Goal: Task Accomplishment & Management: Complete application form

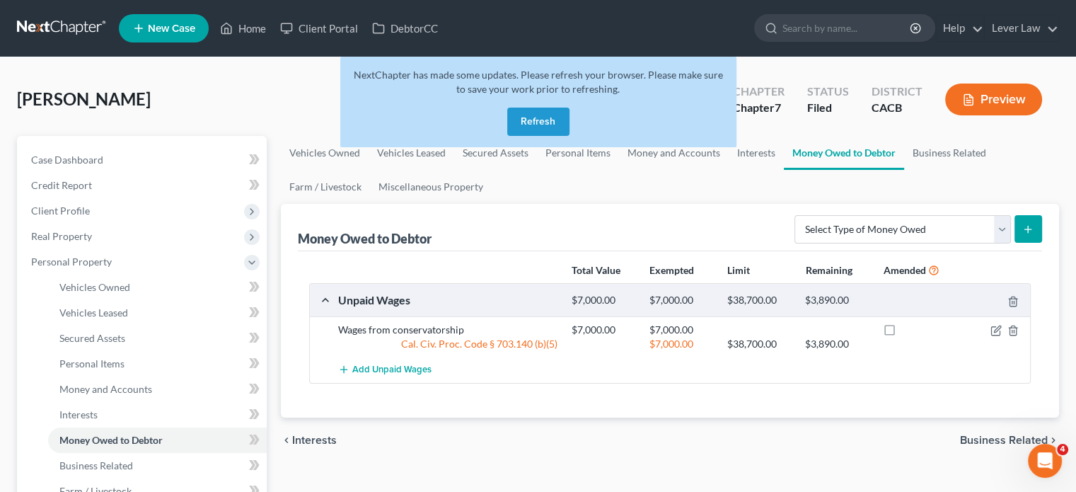
click at [50, 19] on link at bounding box center [62, 28] width 91 height 25
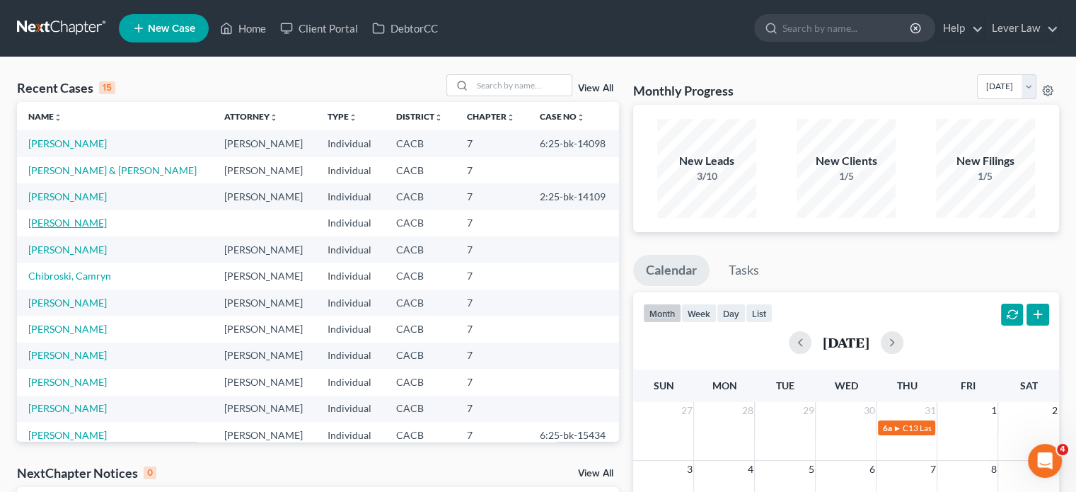
click at [59, 223] on link "[PERSON_NAME]" at bounding box center [67, 223] width 79 height 12
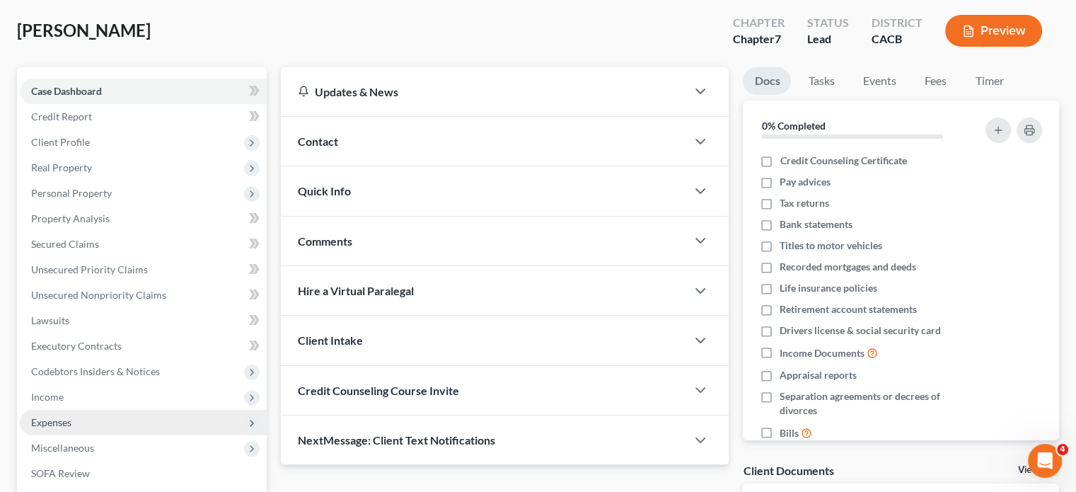
scroll to position [71, 0]
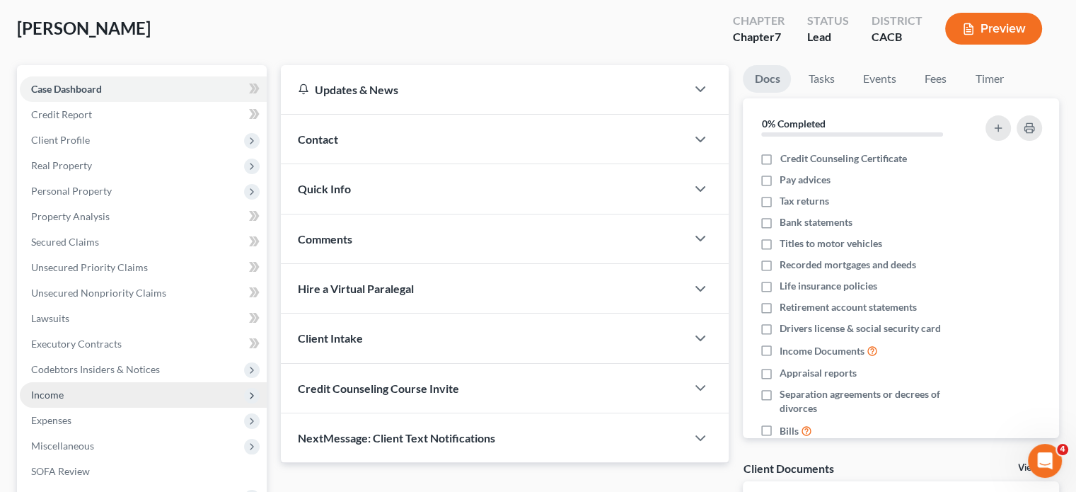
click at [79, 387] on span "Income" at bounding box center [143, 394] width 247 height 25
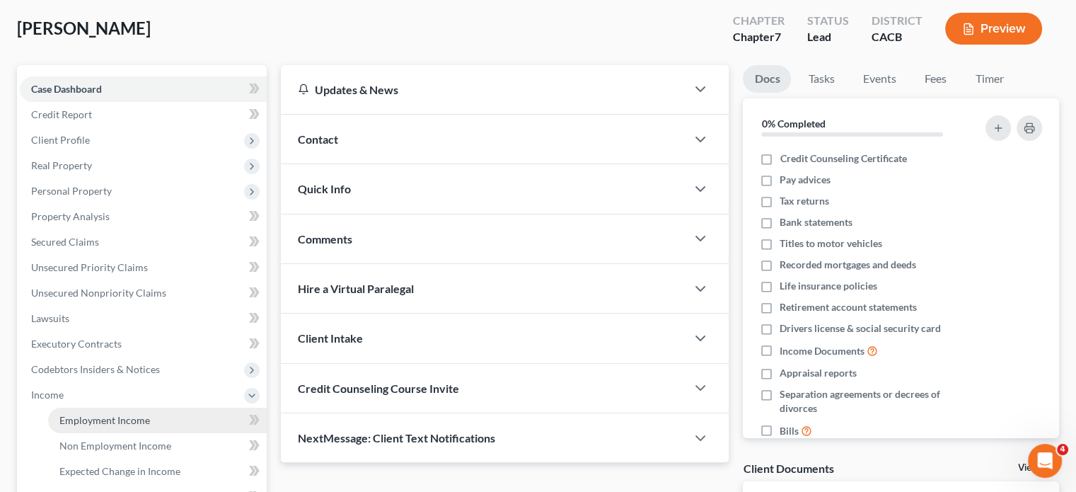
click at [79, 414] on span "Employment Income" at bounding box center [104, 420] width 91 height 12
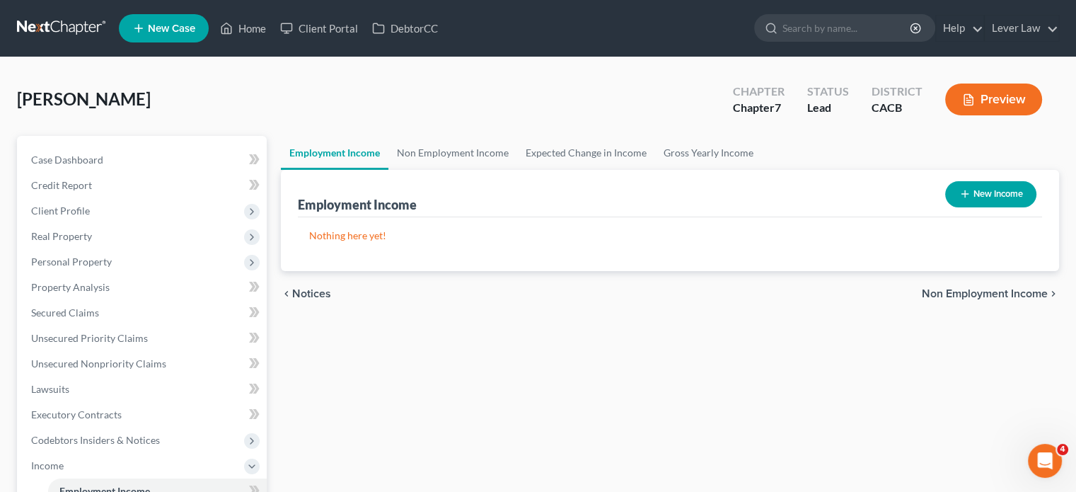
click at [1028, 195] on button "New Income" at bounding box center [991, 194] width 91 height 26
select select "0"
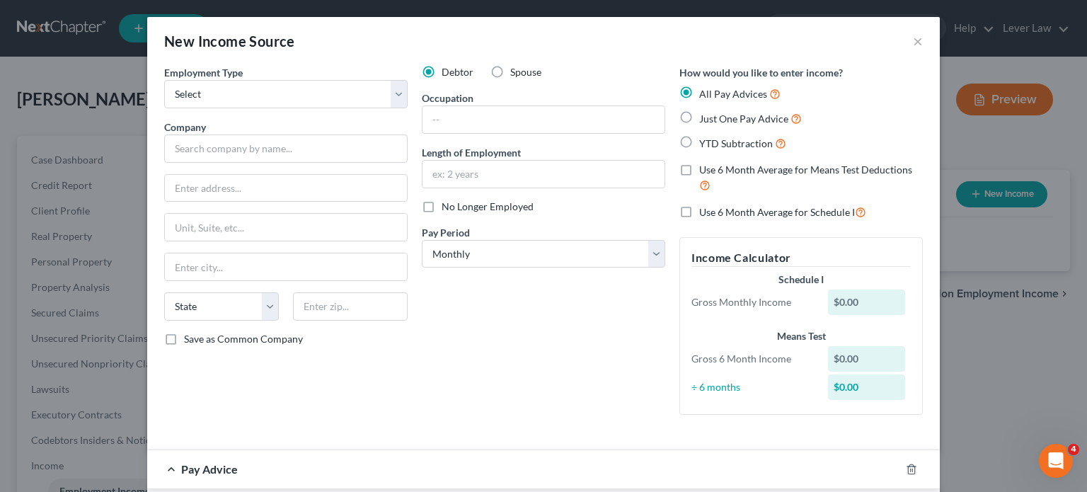
drag, startPoint x: 602, startPoint y: 442, endPoint x: 730, endPoint y: 276, distance: 210.4
click at [602, 440] on form "Employment Type * Select Full or [DEMOGRAPHIC_DATA] Employment Self Employment …" at bounding box center [543, 489] width 759 height 849
drag, startPoint x: 326, startPoint y: 93, endPoint x: 326, endPoint y: 107, distance: 13.5
click at [326, 93] on select "Select Full or [DEMOGRAPHIC_DATA] Employment Self Employment" at bounding box center [285, 94] width 243 height 28
select select "0"
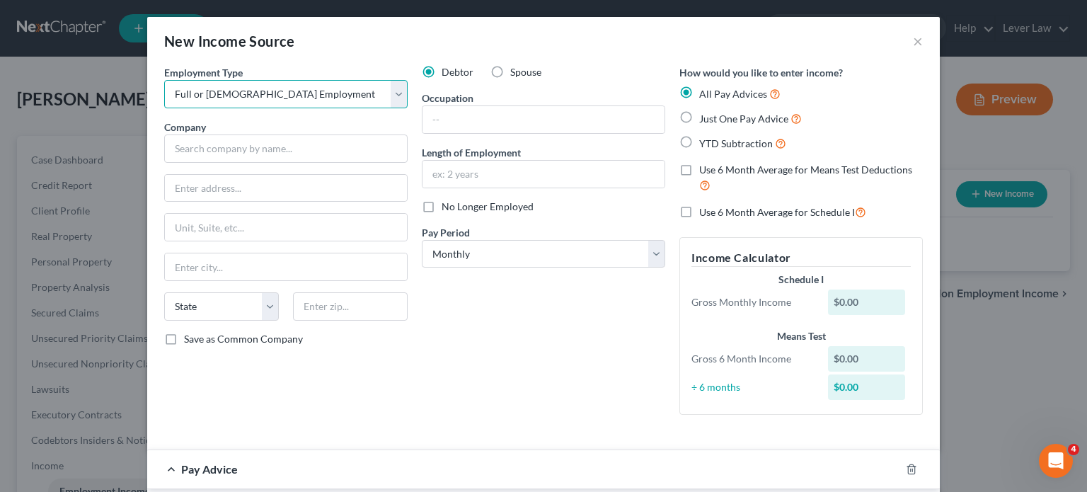
click at [164, 80] on select "Select Full or [DEMOGRAPHIC_DATA] Employment Self Employment" at bounding box center [285, 94] width 243 height 28
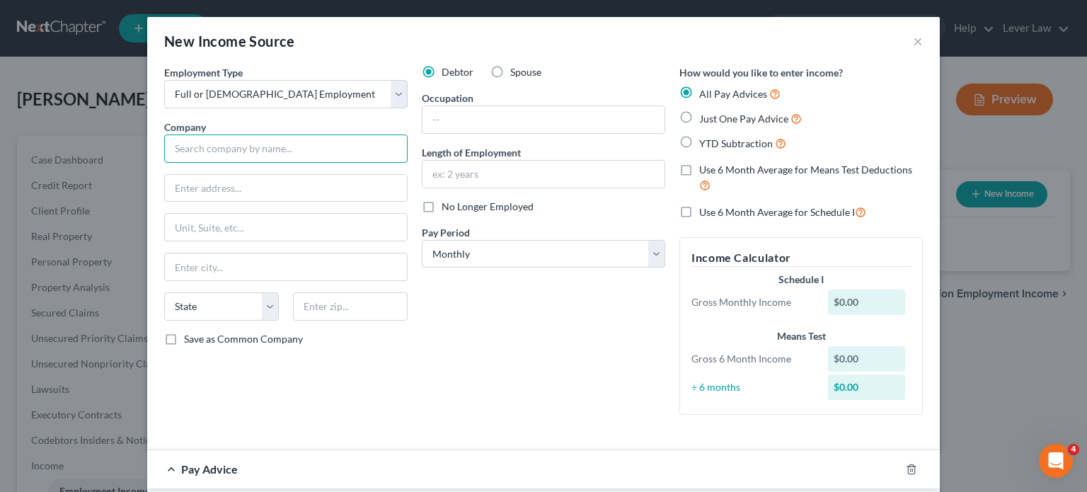
click at [310, 144] on input "text" at bounding box center [285, 148] width 243 height 28
type input "z"
type input "[MEDICAL_DATA] Corporate Services"
click at [717, 150] on label "YTD Subtraction" at bounding box center [742, 143] width 87 height 16
click at [714, 144] on input "YTD Subtraction" at bounding box center [709, 139] width 9 height 9
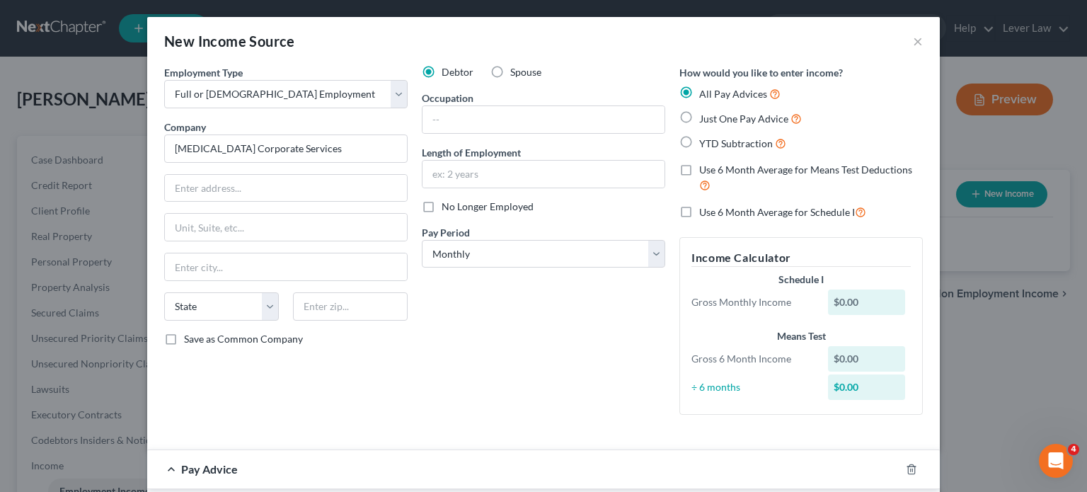
radio input "true"
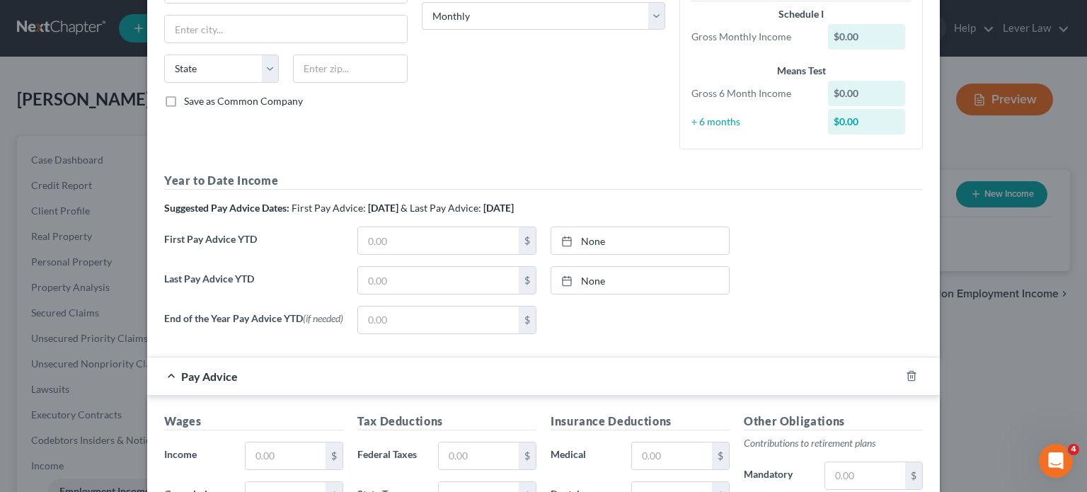
scroll to position [354, 0]
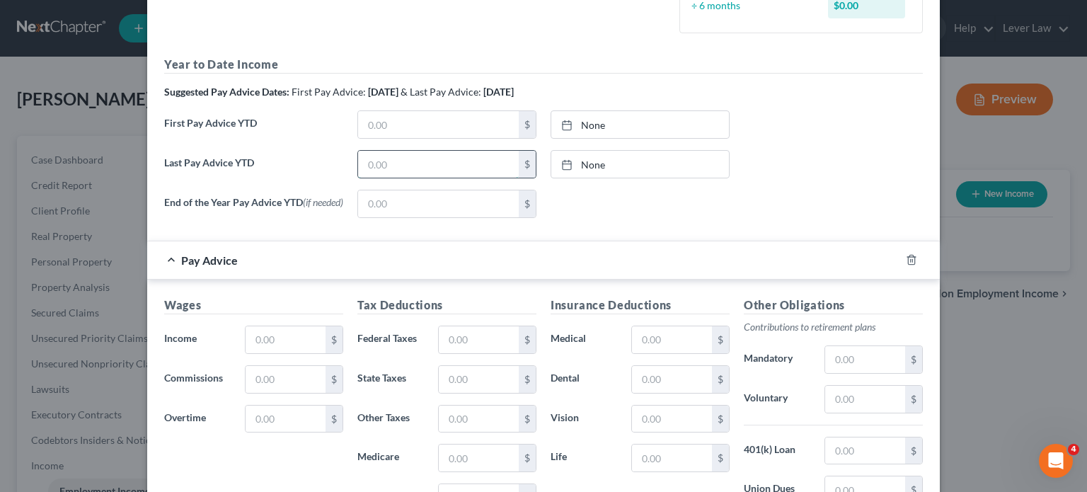
click at [433, 163] on input "text" at bounding box center [438, 164] width 161 height 27
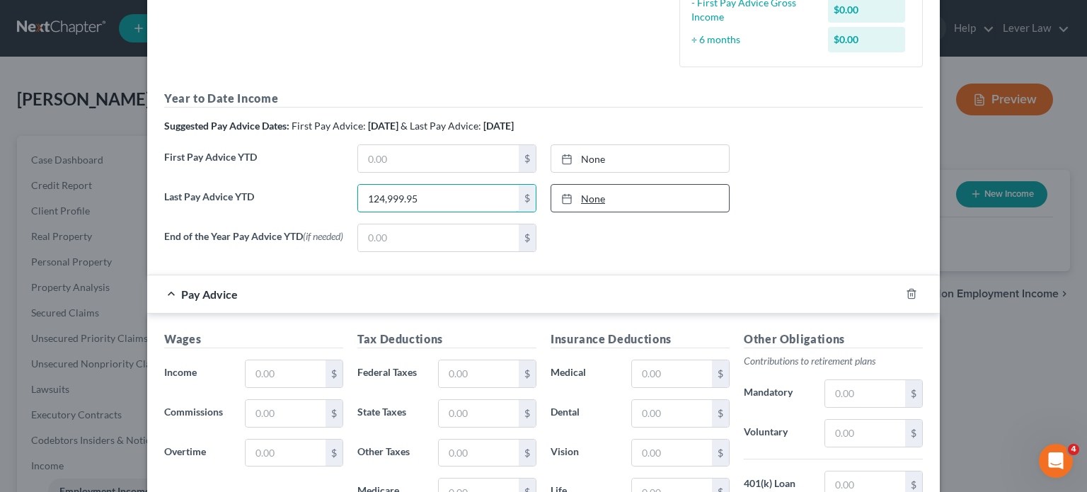
type input "124,999.95"
click at [609, 200] on link "None" at bounding box center [640, 198] width 178 height 27
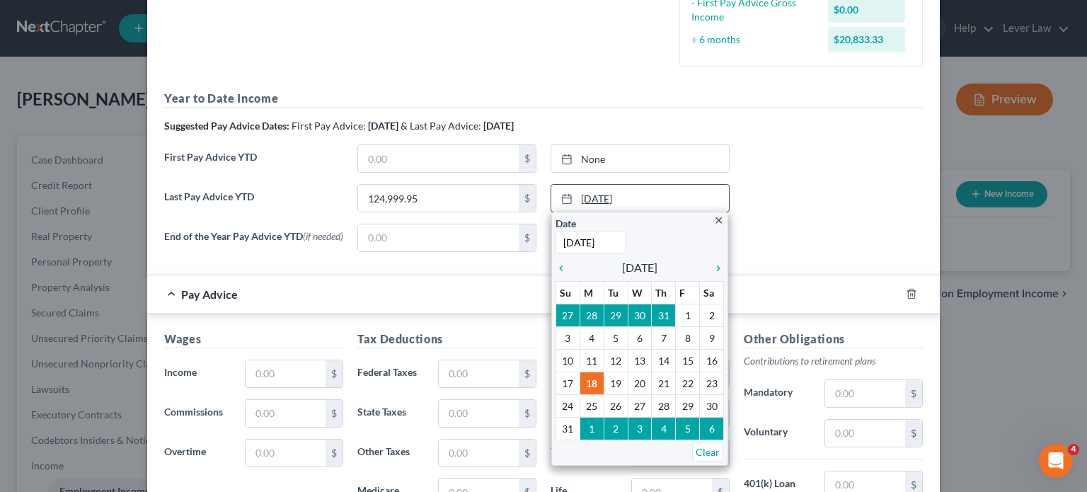
type input "[DATE]"
click at [670, 200] on link "[DATE]" at bounding box center [640, 198] width 178 height 27
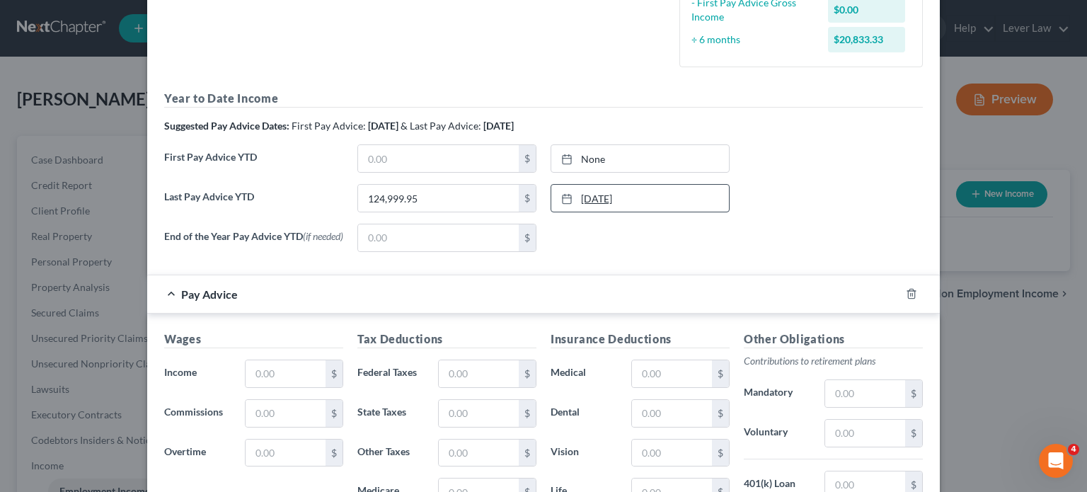
click at [643, 200] on link "[DATE]" at bounding box center [640, 198] width 178 height 27
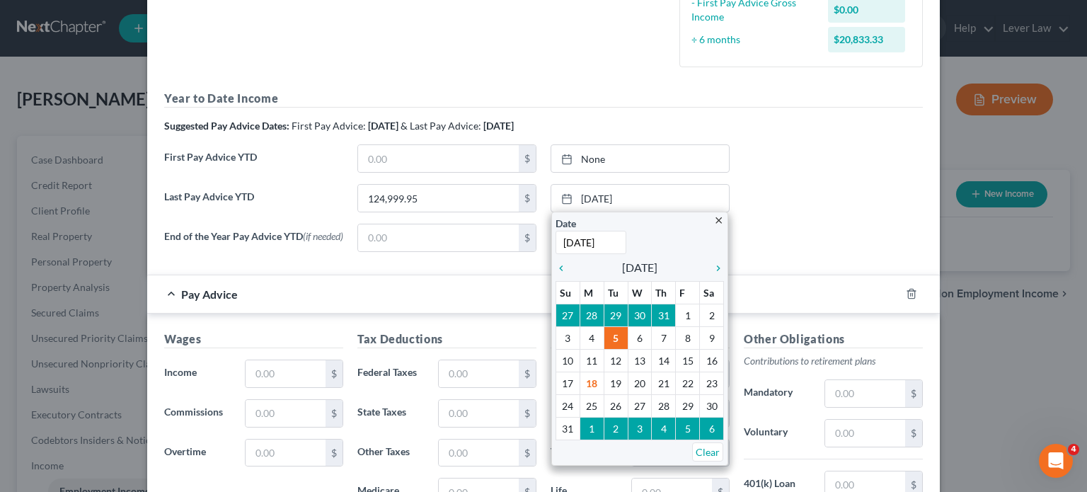
click at [827, 217] on div "Last Pay Advice YTD 124,999.95 $ [DATE] close Date [DATE] Time 12:00 AM chevron…" at bounding box center [543, 204] width 773 height 40
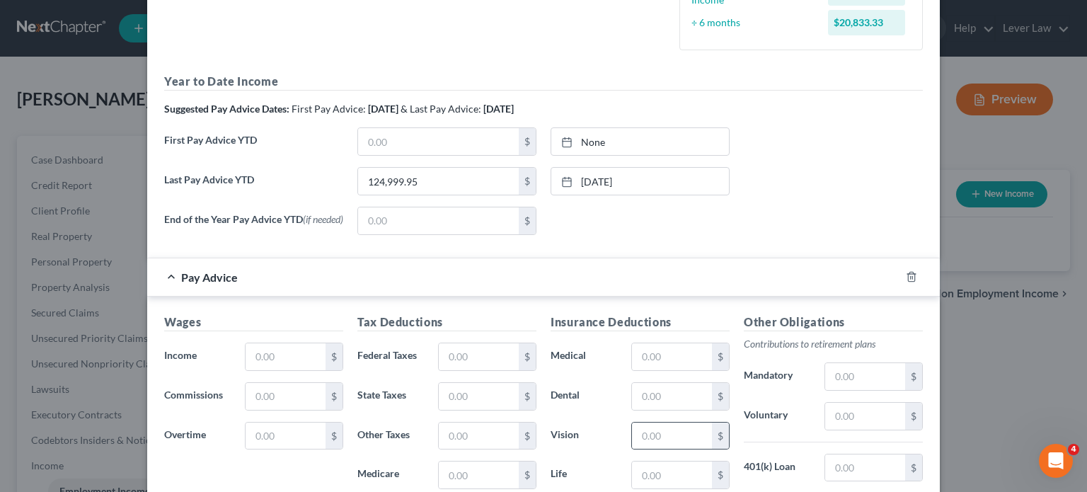
scroll to position [425, 0]
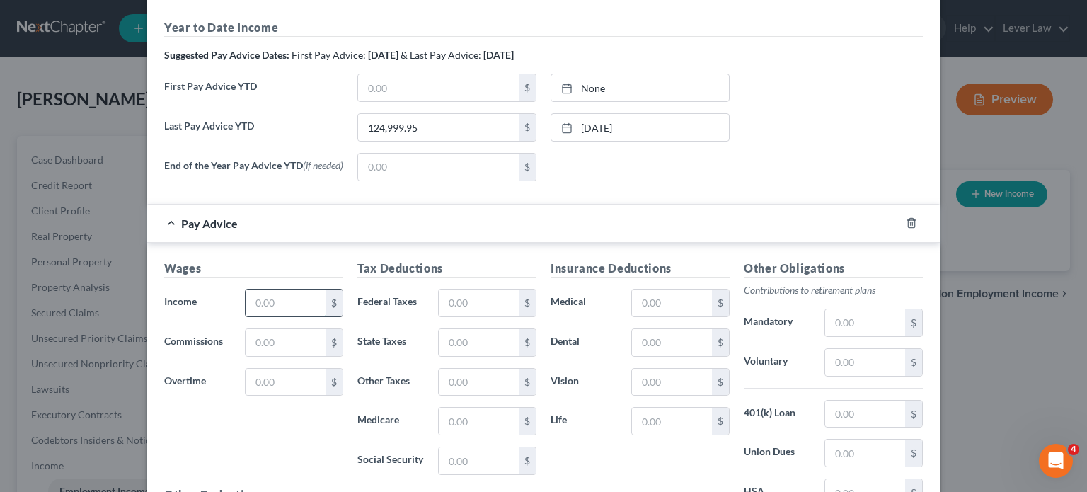
click at [261, 310] on input "text" at bounding box center [286, 302] width 80 height 27
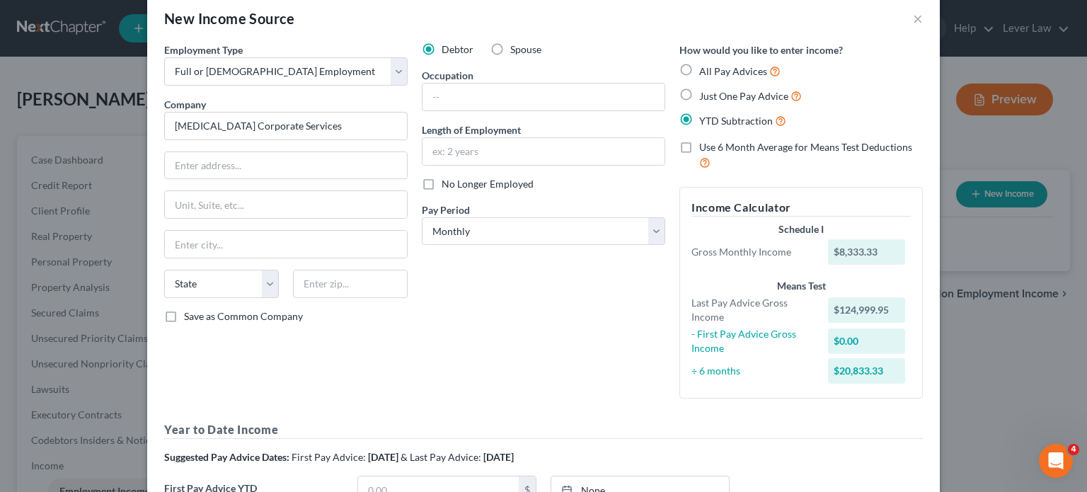
scroll to position [0, 0]
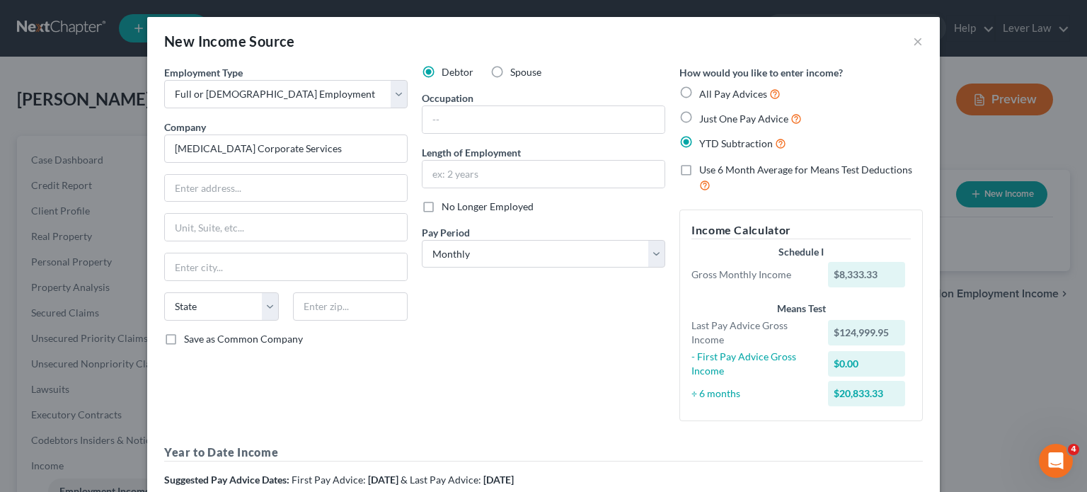
type input "8,333.33"
click at [716, 121] on span "Just One Pay Advice" at bounding box center [743, 119] width 89 height 12
click at [714, 120] on input "Just One Pay Advice" at bounding box center [709, 114] width 9 height 9
radio input "true"
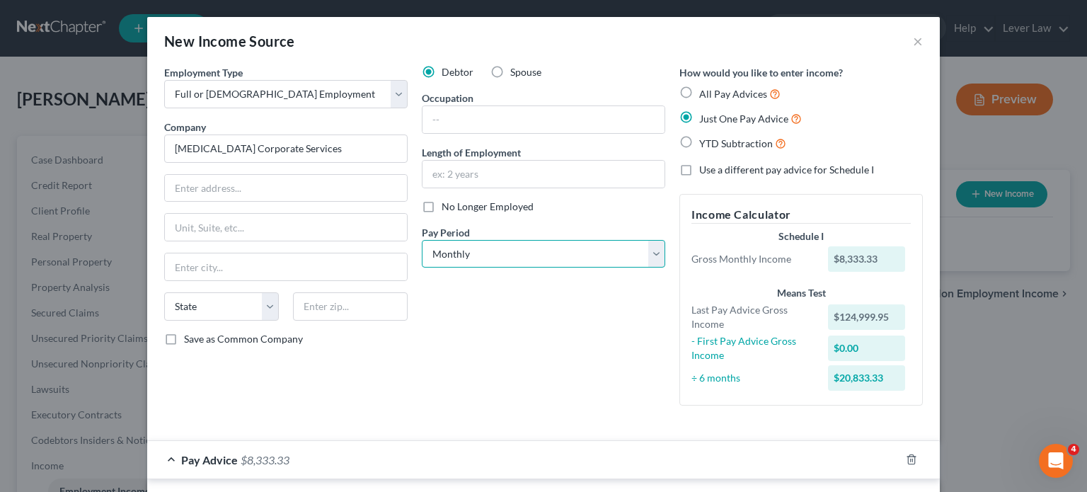
click at [544, 248] on select "Select Monthly Twice Monthly Every Other Week Weekly" at bounding box center [543, 254] width 243 height 28
click at [422, 240] on select "Select Monthly Twice Monthly Every Other Week Weekly" at bounding box center [543, 254] width 243 height 28
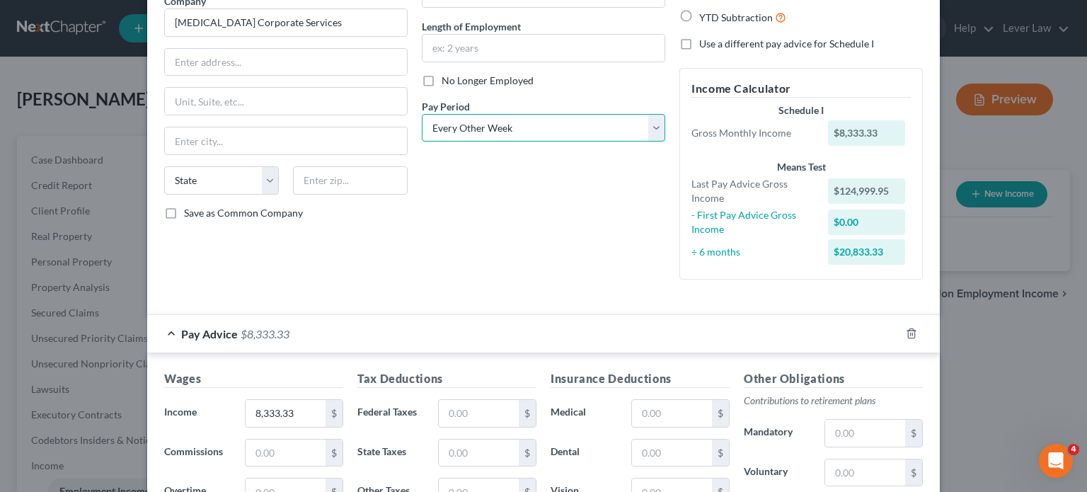
scroll to position [142, 0]
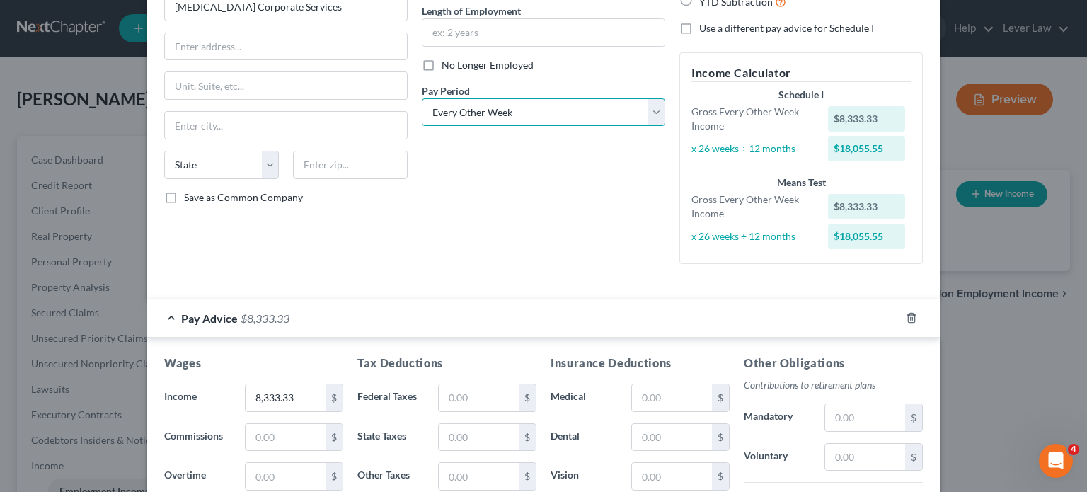
click at [540, 113] on select "Select Monthly Twice Monthly Every Other Week Weekly" at bounding box center [543, 112] width 243 height 28
select select "1"
click at [422, 98] on select "Select Monthly Twice Monthly Every Other Week Weekly" at bounding box center [543, 112] width 243 height 28
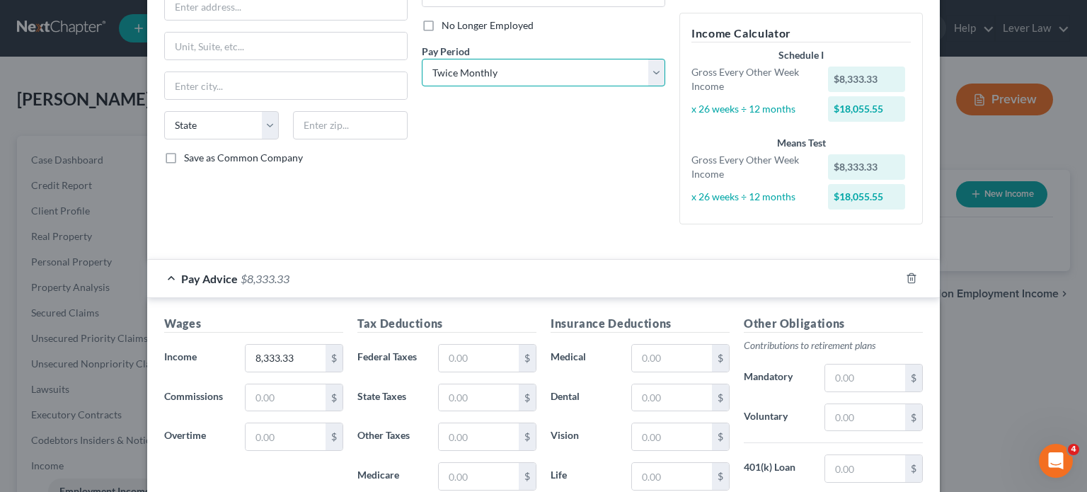
scroll to position [283, 0]
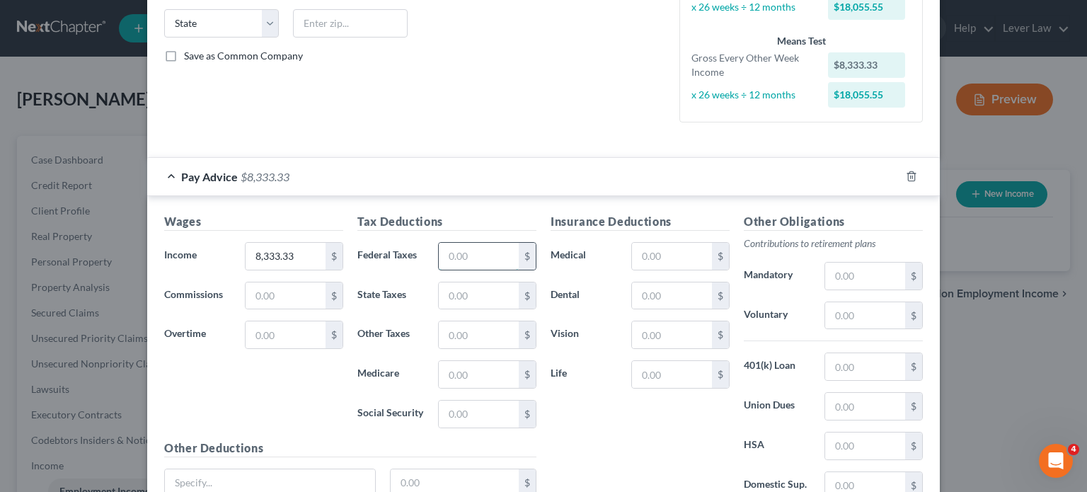
click at [494, 251] on input "text" at bounding box center [479, 256] width 80 height 27
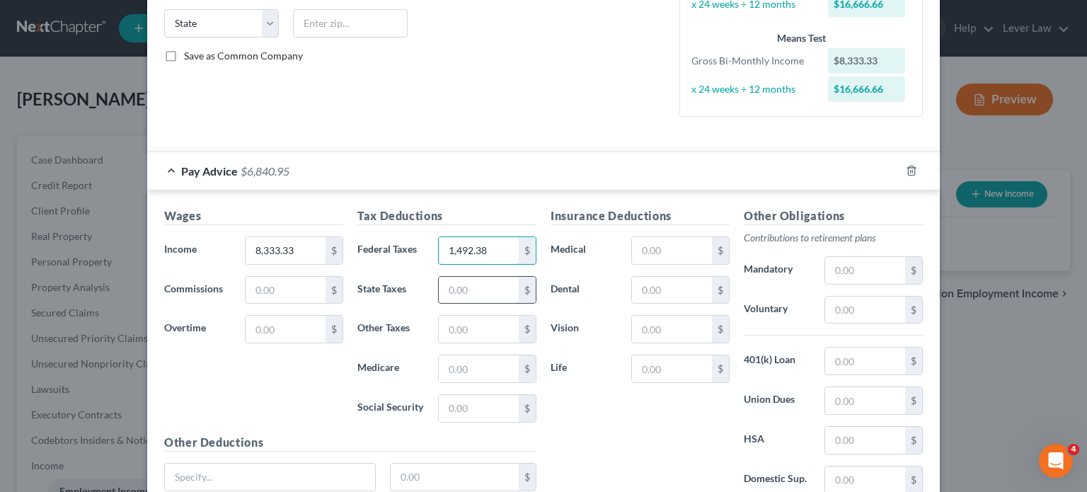
type input "1,492.38"
click at [490, 290] on input "text" at bounding box center [479, 290] width 80 height 27
type input "619.17"
click at [476, 318] on input "text" at bounding box center [479, 329] width 80 height 27
type input "0"
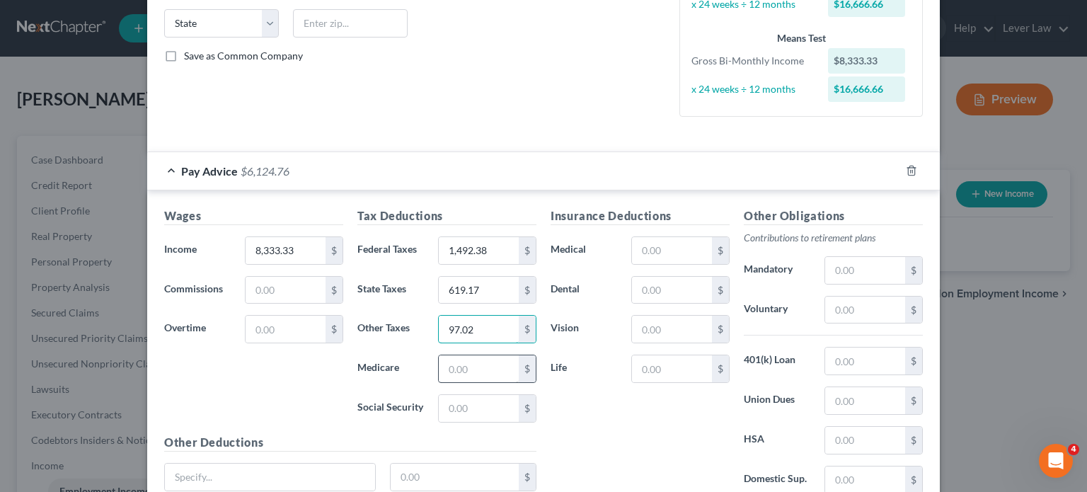
type input "97.02"
click at [444, 372] on input "text" at bounding box center [479, 368] width 80 height 27
type input "2"
type input "117.23"
click at [487, 415] on input "text" at bounding box center [479, 408] width 80 height 27
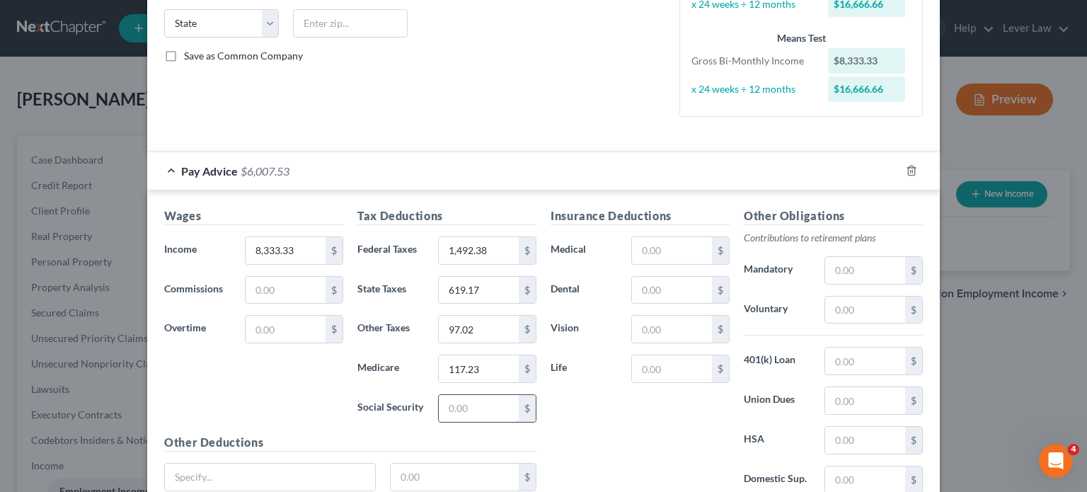
type input "9"
type input "97.02"
click at [601, 418] on div "Insurance Deductions Medical $ Dental $ Vision $ Life $" at bounding box center [640, 356] width 193 height 298
click at [655, 299] on input "text" at bounding box center [672, 290] width 80 height 27
type input "8.40"
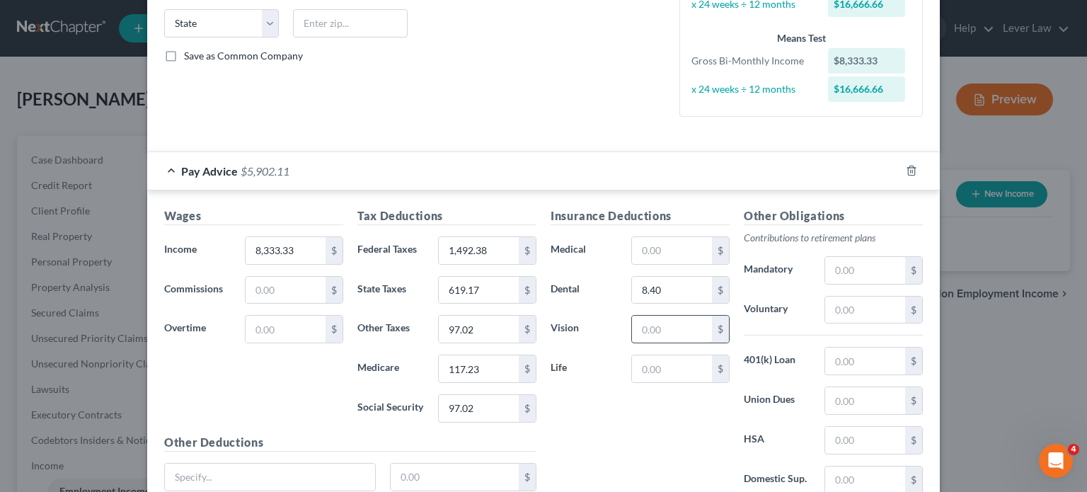
click at [657, 319] on input "text" at bounding box center [672, 329] width 80 height 27
type input "1.37"
click at [662, 231] on div "Insurance Deductions Medical $ Dental 8.40 $ Vision 1.37 $ Life $" at bounding box center [640, 356] width 193 height 298
click at [662, 245] on input "text" at bounding box center [672, 250] width 80 height 27
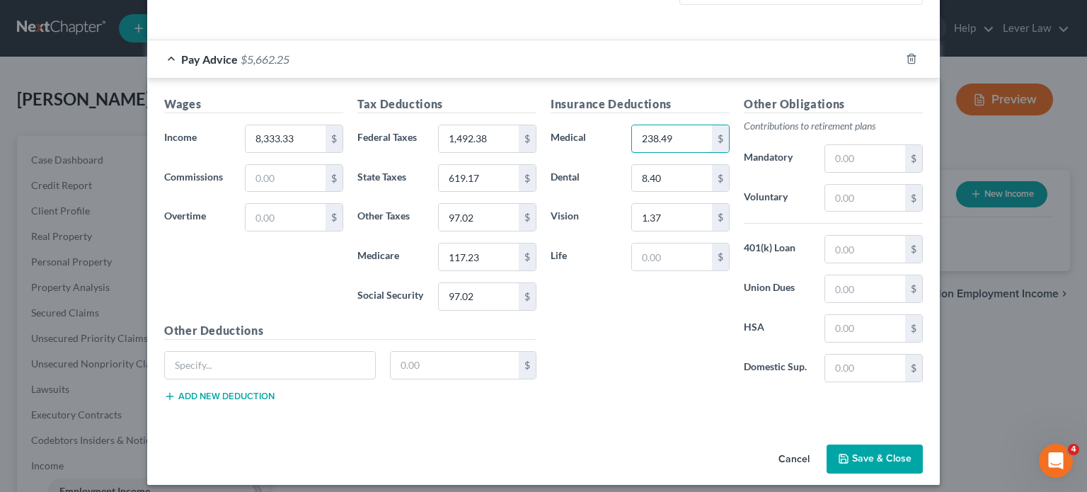
scroll to position [402, 0]
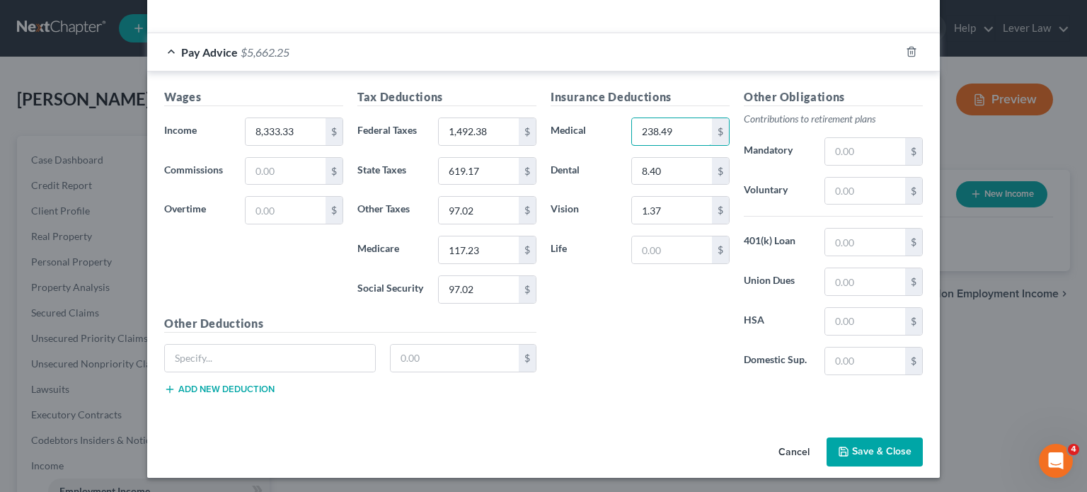
type input "238.49"
click at [304, 370] on div "$" at bounding box center [350, 364] width 386 height 40
click at [315, 351] on input "text" at bounding box center [270, 358] width 210 height 27
type input "z"
type input "ER Dental"
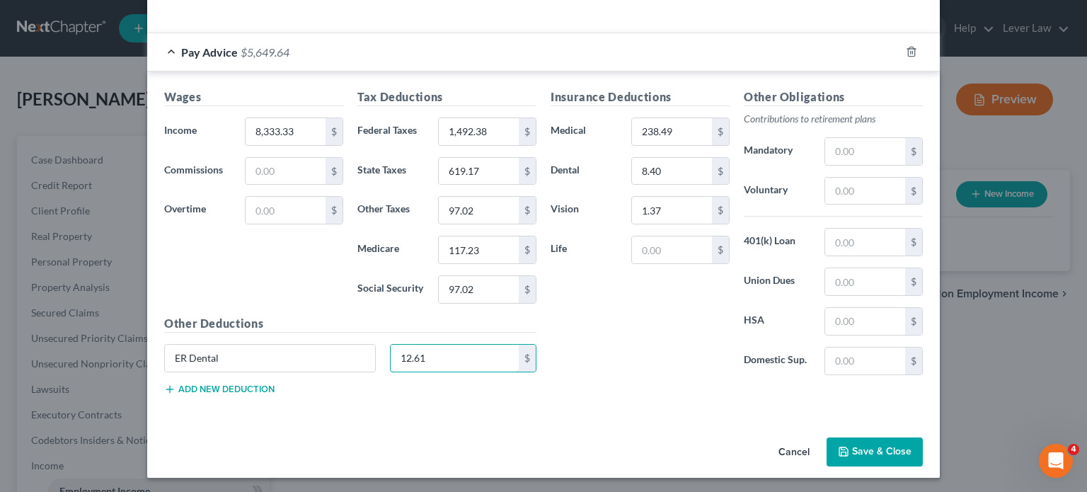
type input "12.61"
click at [249, 389] on button "Add new deduction" at bounding box center [219, 389] width 110 height 11
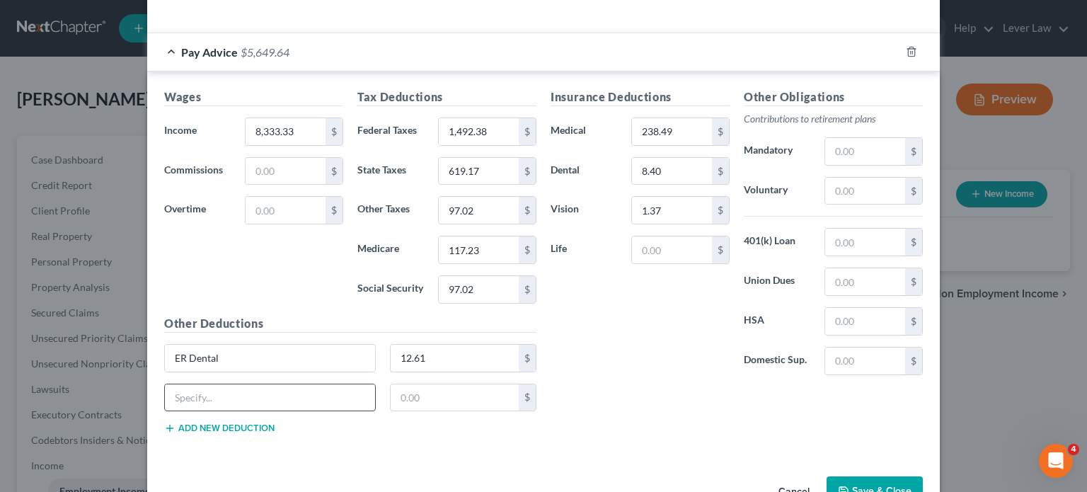
click at [251, 396] on input "text" at bounding box center [270, 397] width 210 height 27
type input "Er vision"
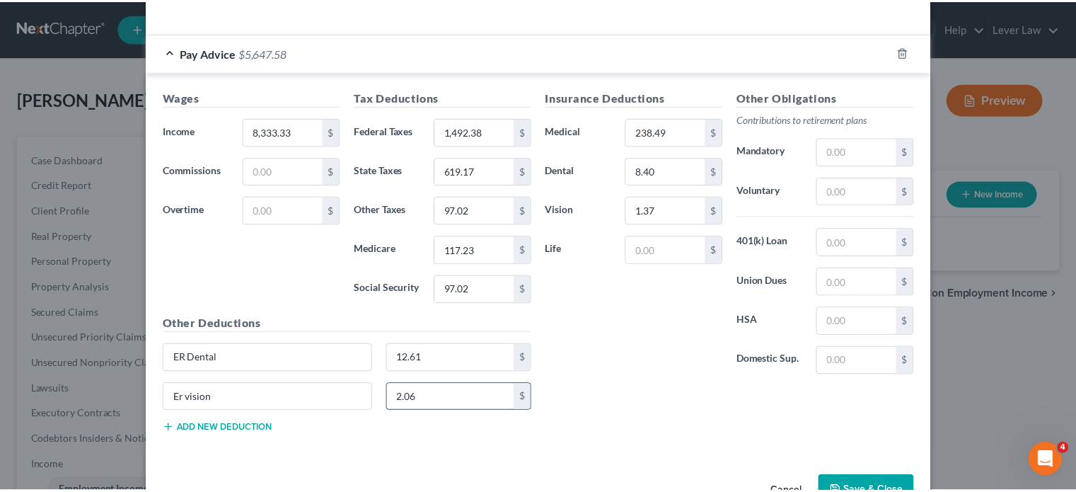
scroll to position [442, 0]
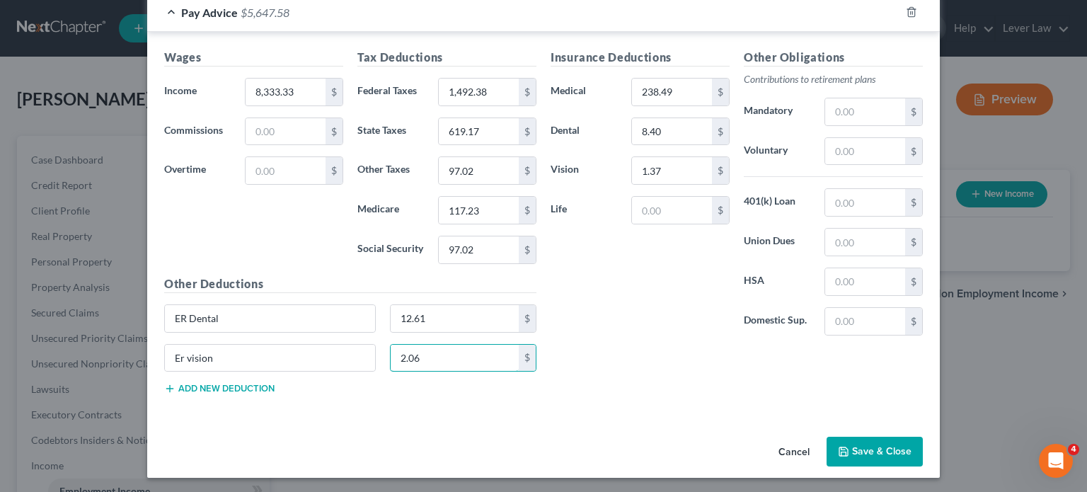
type input "2.06"
click at [868, 451] on button "Save & Close" at bounding box center [875, 452] width 96 height 30
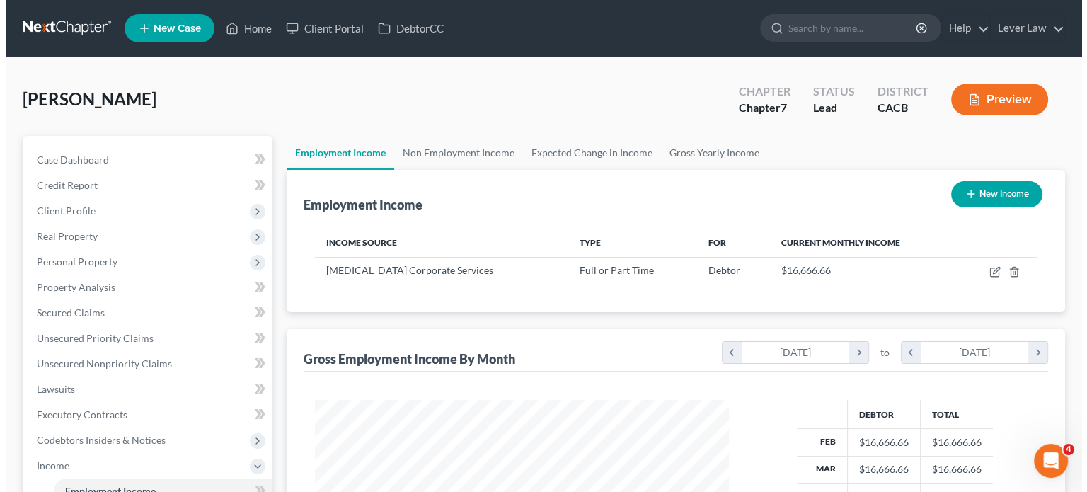
scroll to position [707502, 707316]
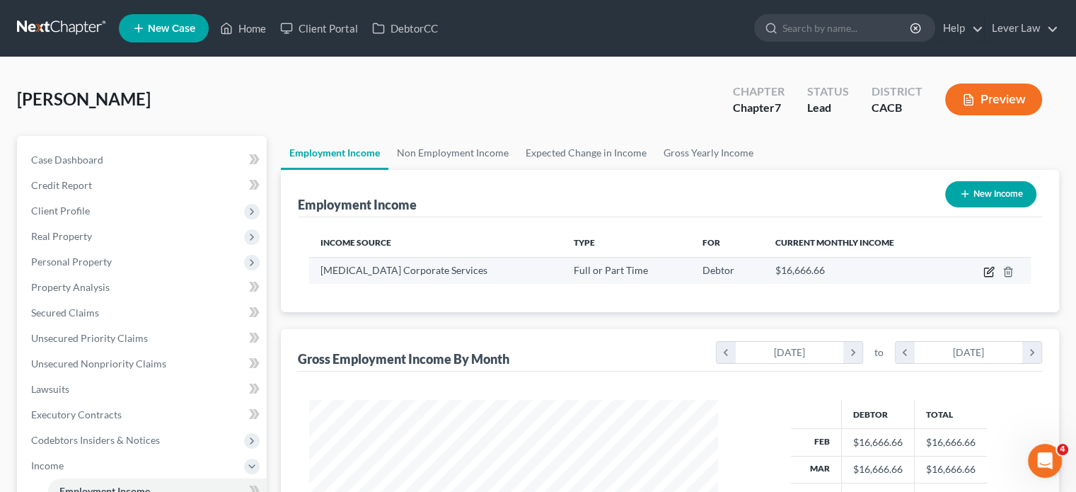
click at [987, 272] on icon "button" at bounding box center [990, 270] width 6 height 6
select select "0"
select select "1"
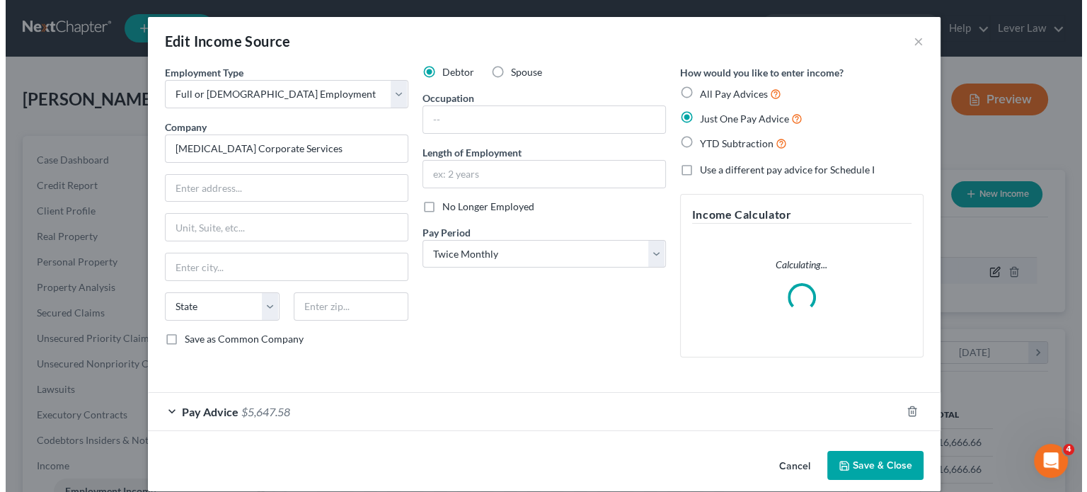
scroll to position [252, 442]
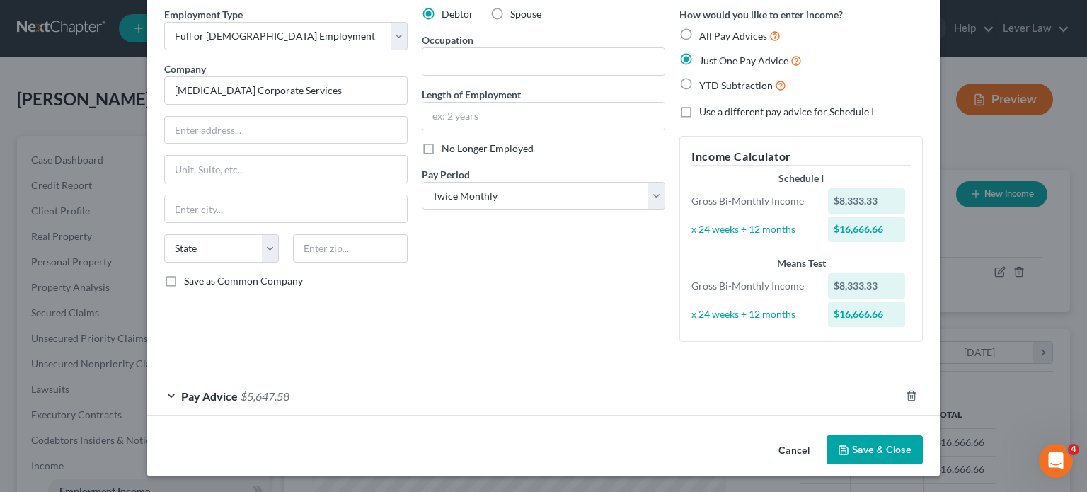
click at [444, 385] on div "Pay Advice $5,647.58" at bounding box center [523, 396] width 753 height 38
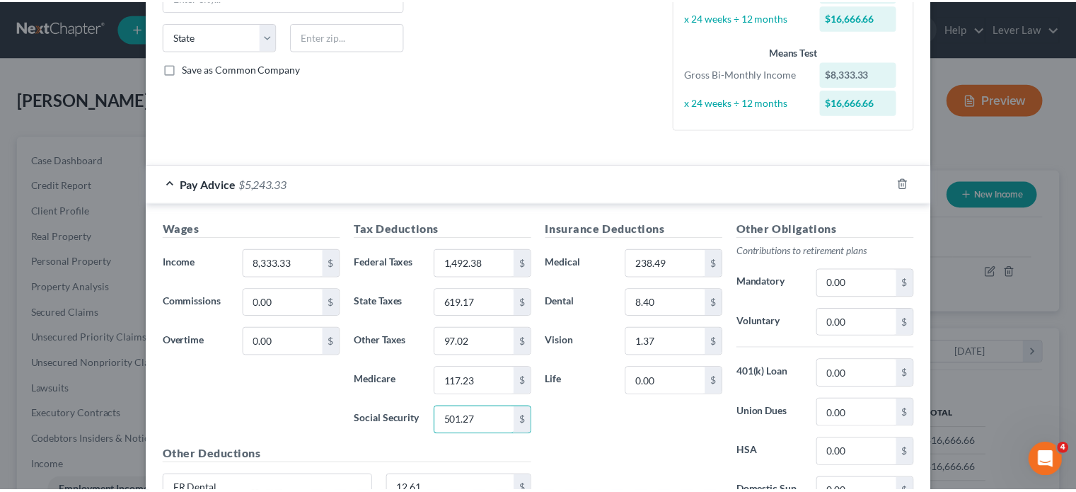
scroll to position [442, 0]
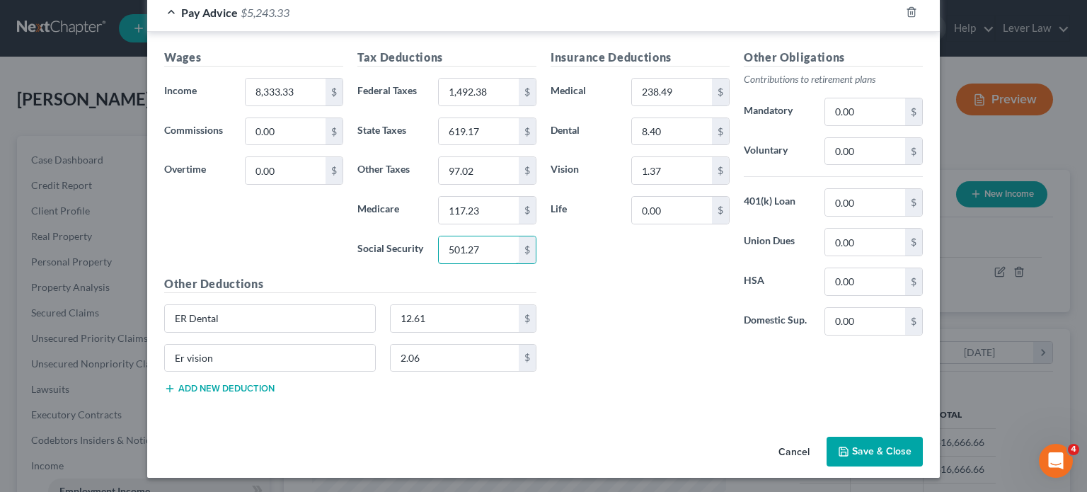
type input "501.27"
click at [876, 453] on button "Save & Close" at bounding box center [875, 452] width 96 height 30
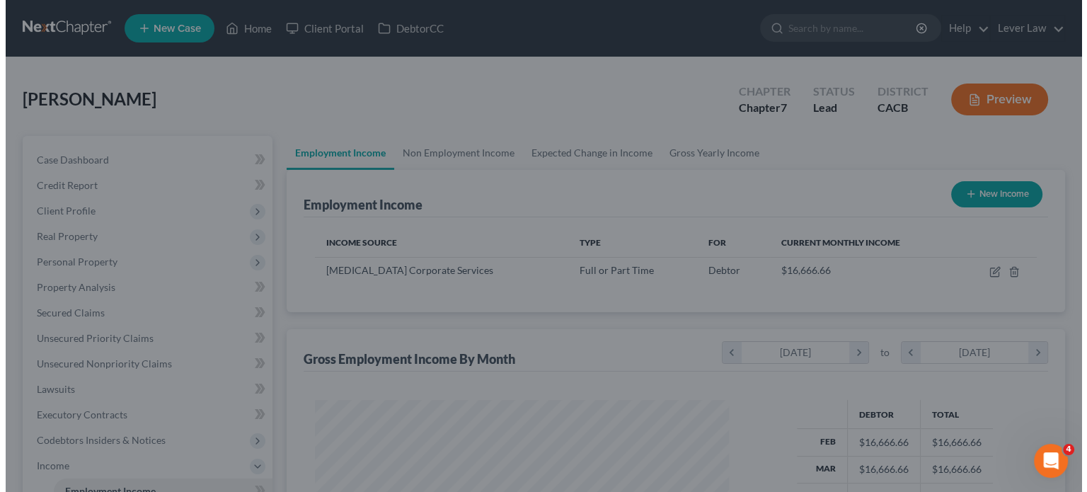
scroll to position [707502, 707316]
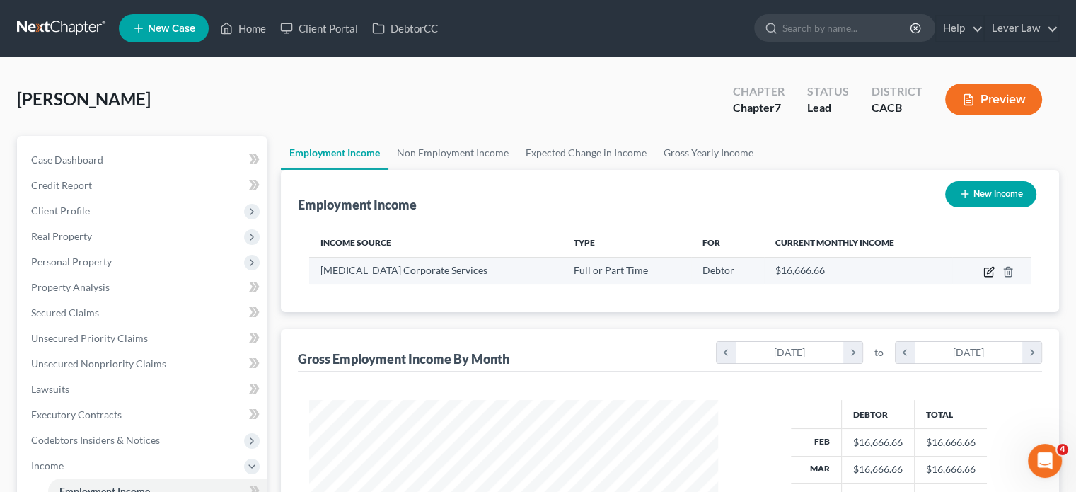
click at [987, 270] on icon "button" at bounding box center [989, 271] width 11 height 11
select select "0"
select select "1"
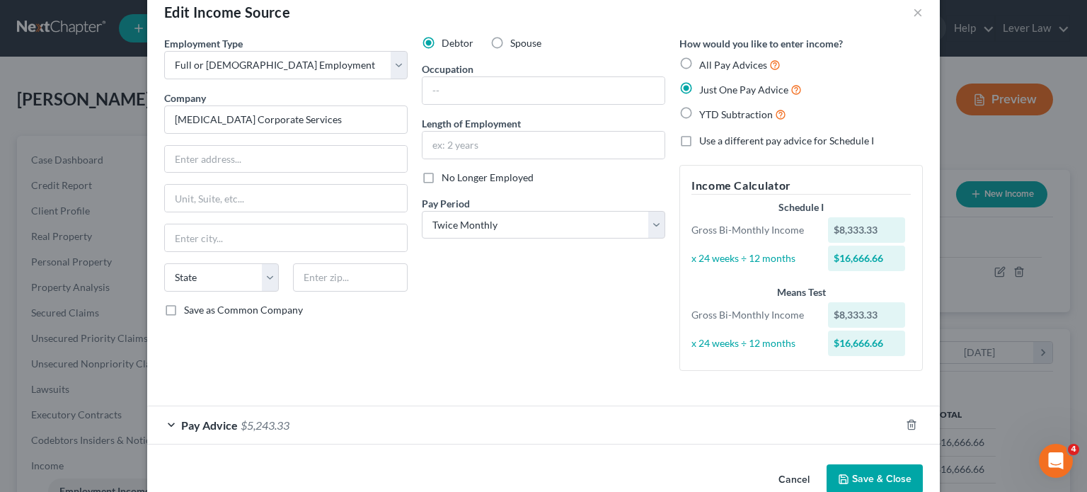
scroll to position [58, 0]
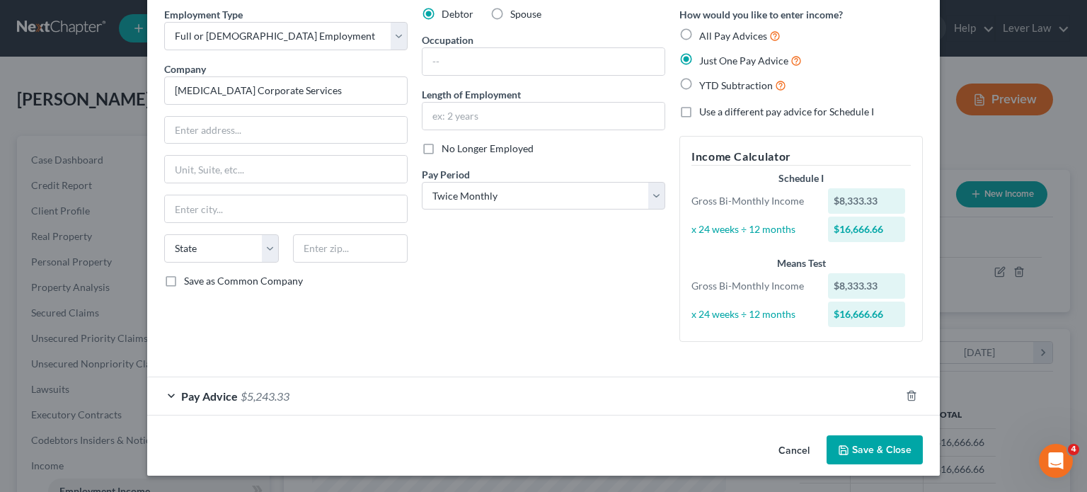
click at [459, 399] on div "Pay Advice $5,243.33" at bounding box center [523, 396] width 753 height 38
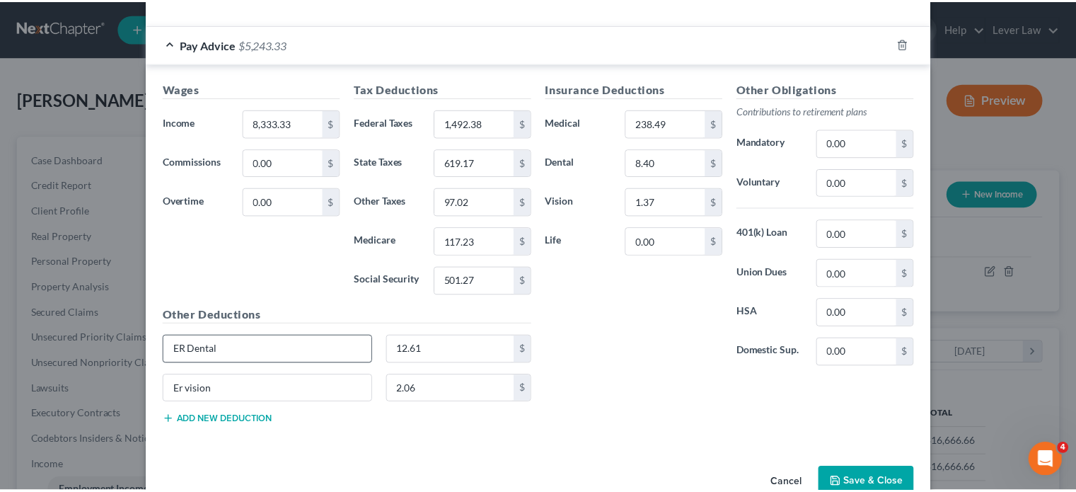
scroll to position [412, 0]
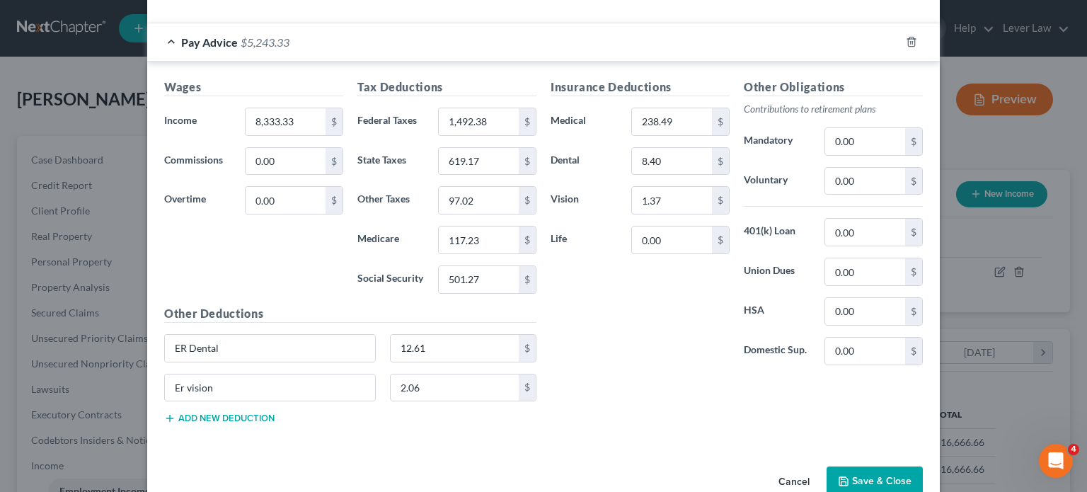
click at [892, 470] on button "Save & Close" at bounding box center [875, 481] width 96 height 30
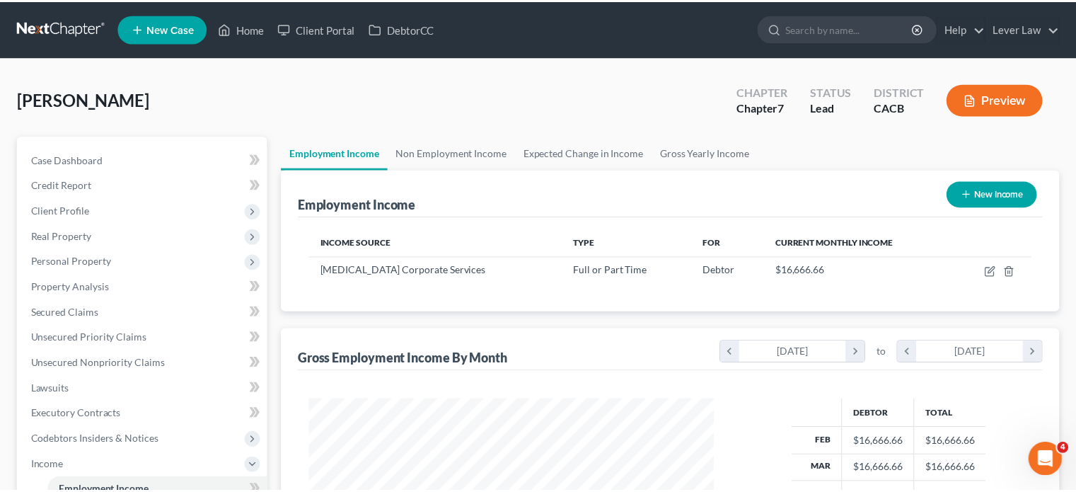
scroll to position [707502, 707316]
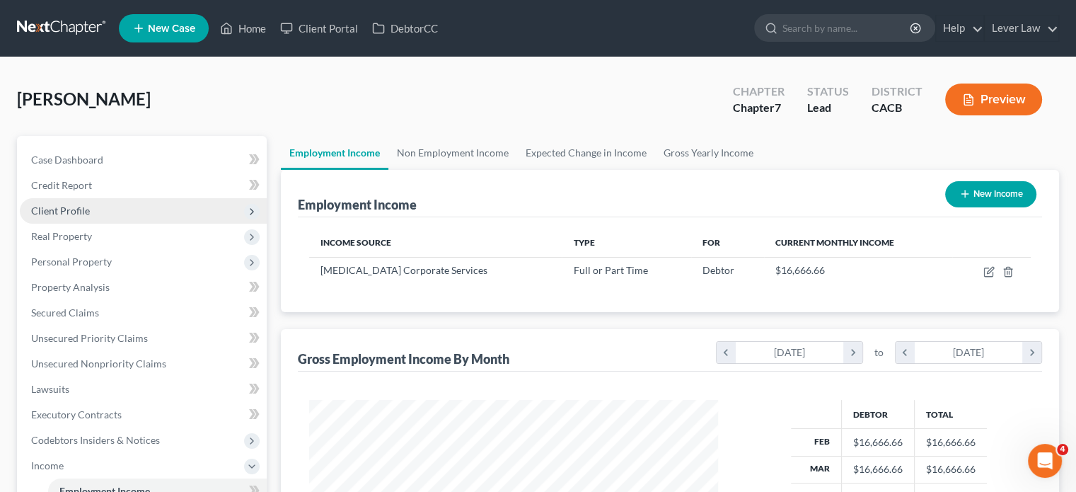
click at [71, 215] on span "Client Profile" at bounding box center [60, 211] width 59 height 12
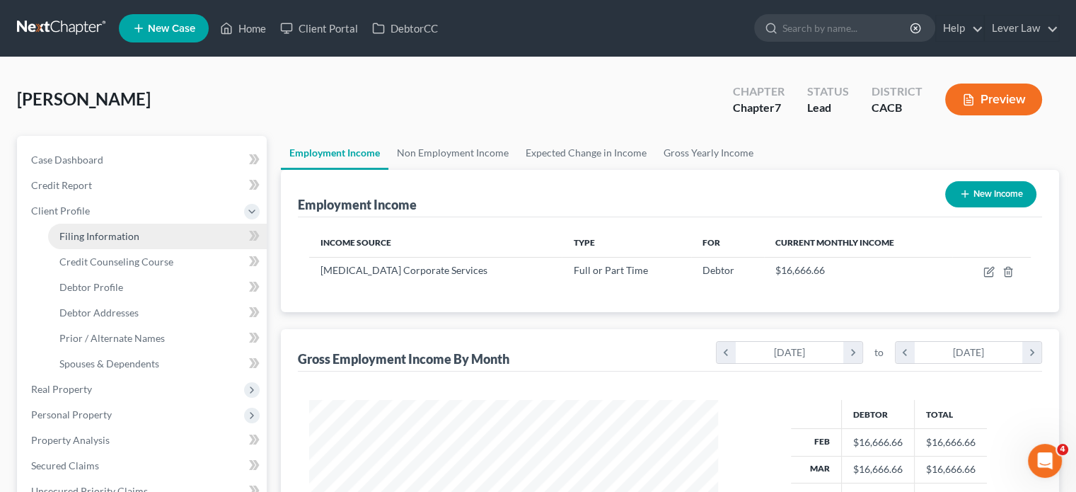
click at [113, 235] on span "Filing Information" at bounding box center [99, 236] width 80 height 12
select select "1"
select select "0"
select select "4"
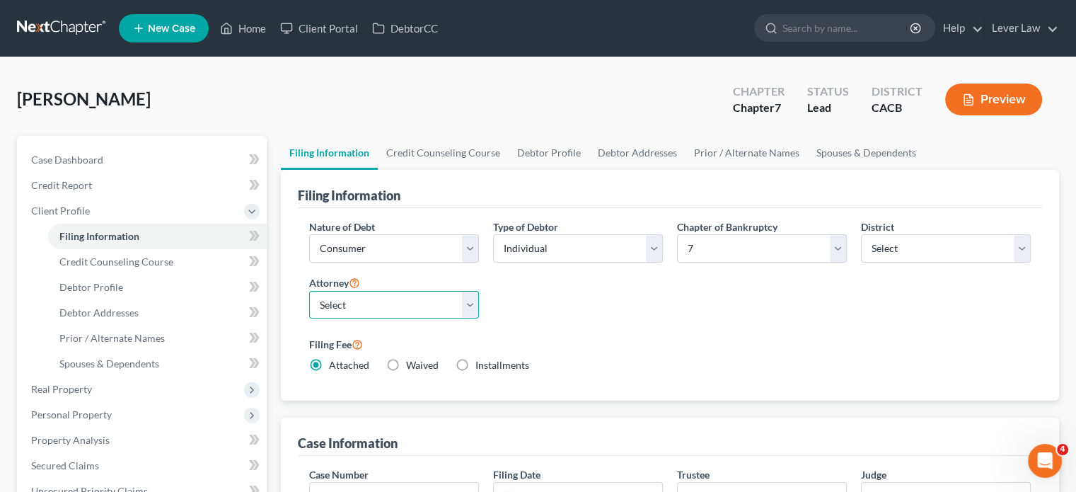
drag, startPoint x: 440, startPoint y: 308, endPoint x: 437, endPoint y: 316, distance: 8.1
click at [440, 308] on select "Select [PERSON_NAME] - CACB" at bounding box center [394, 305] width 170 height 28
select select "0"
click at [309, 291] on select "Select [PERSON_NAME] - CACB" at bounding box center [394, 305] width 170 height 28
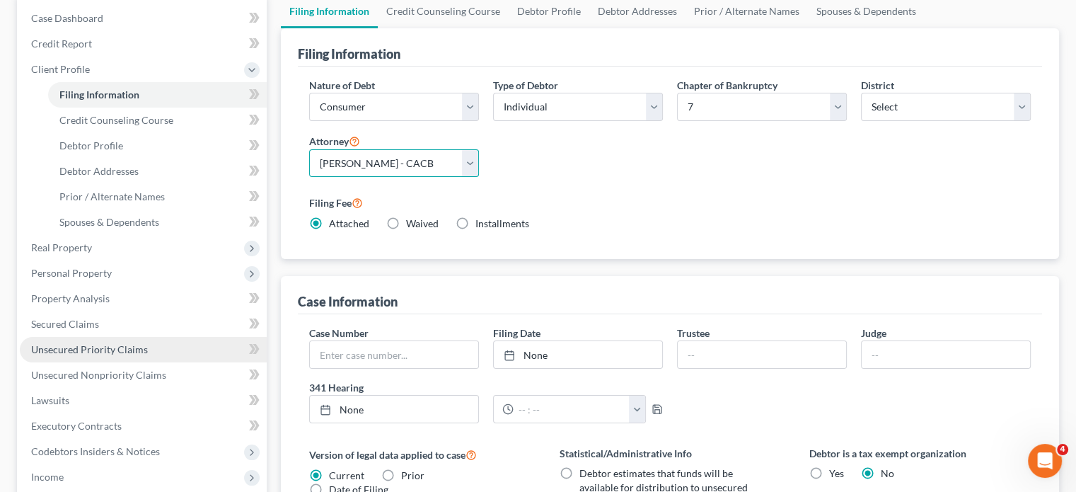
scroll to position [283, 0]
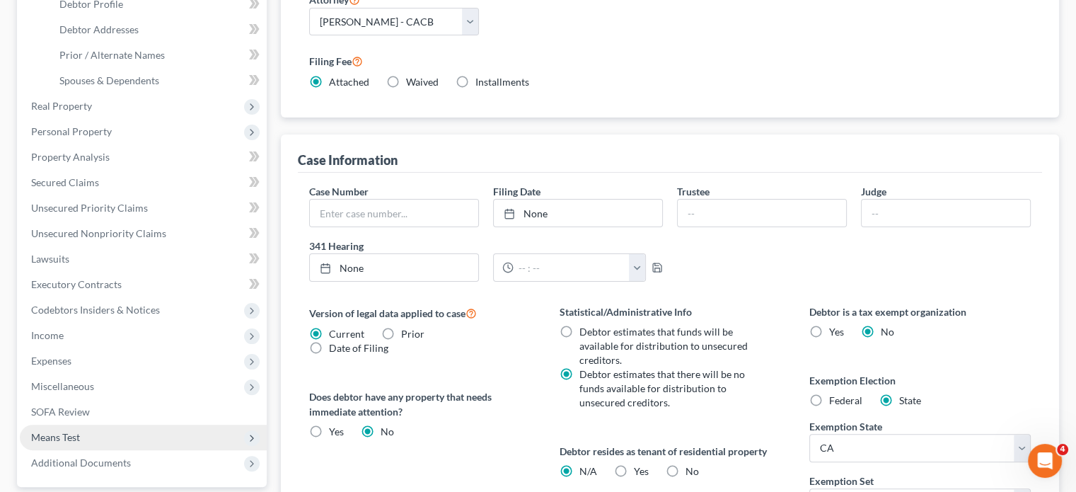
drag, startPoint x: 69, startPoint y: 441, endPoint x: 103, endPoint y: 440, distance: 34.7
click at [69, 441] on span "Means Test" at bounding box center [55, 437] width 49 height 12
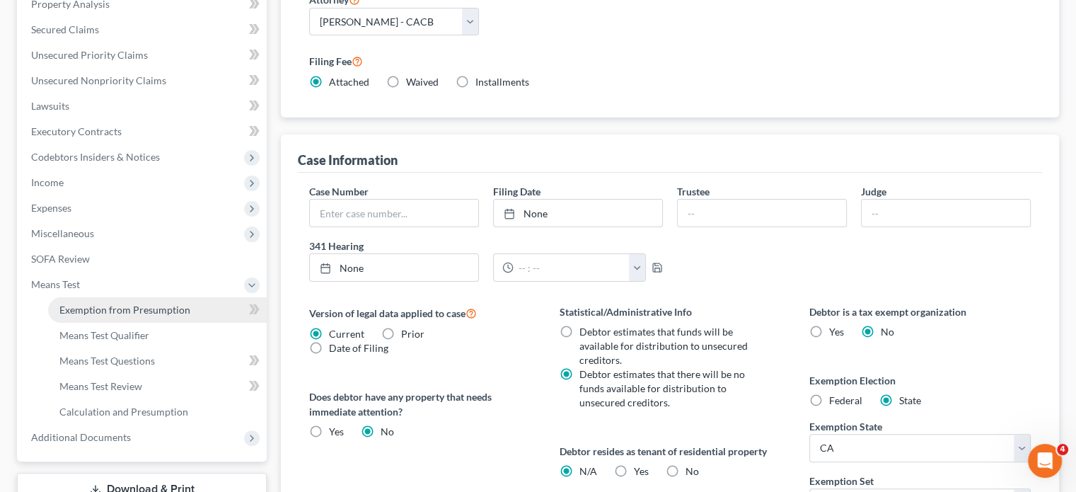
click at [133, 314] on span "Exemption from Presumption" at bounding box center [124, 310] width 131 height 12
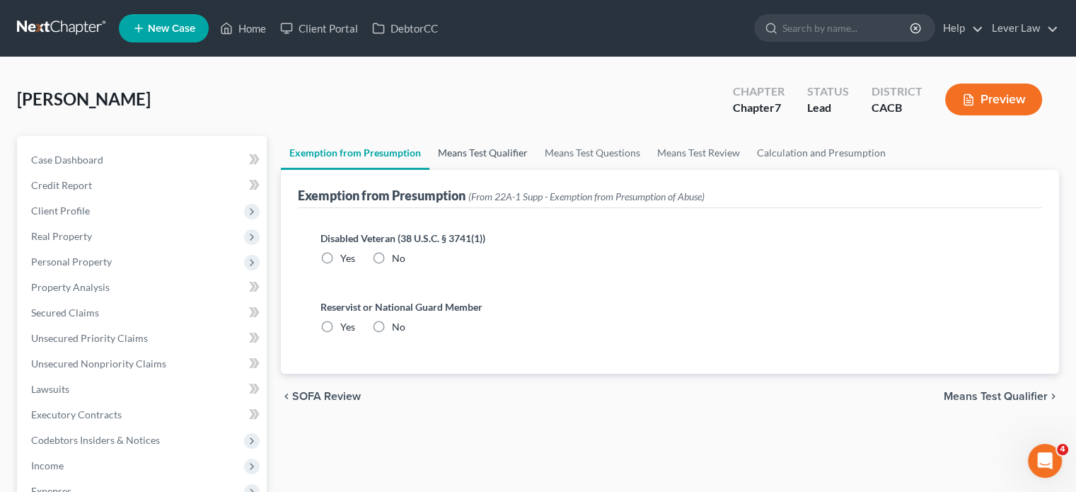
click at [457, 132] on div "[PERSON_NAME] Upgraded Chapter Chapter 7 Status Lead District CACB Preview" at bounding box center [538, 105] width 1043 height 62
drag, startPoint x: 484, startPoint y: 188, endPoint x: 496, endPoint y: 158, distance: 32.1
click at [484, 187] on div "Exemption from Presumption (From 22A-1 Supp - Exemption from Presumption of Abu…" at bounding box center [501, 195] width 407 height 17
click at [496, 154] on link "Means Test Qualifier" at bounding box center [483, 153] width 107 height 34
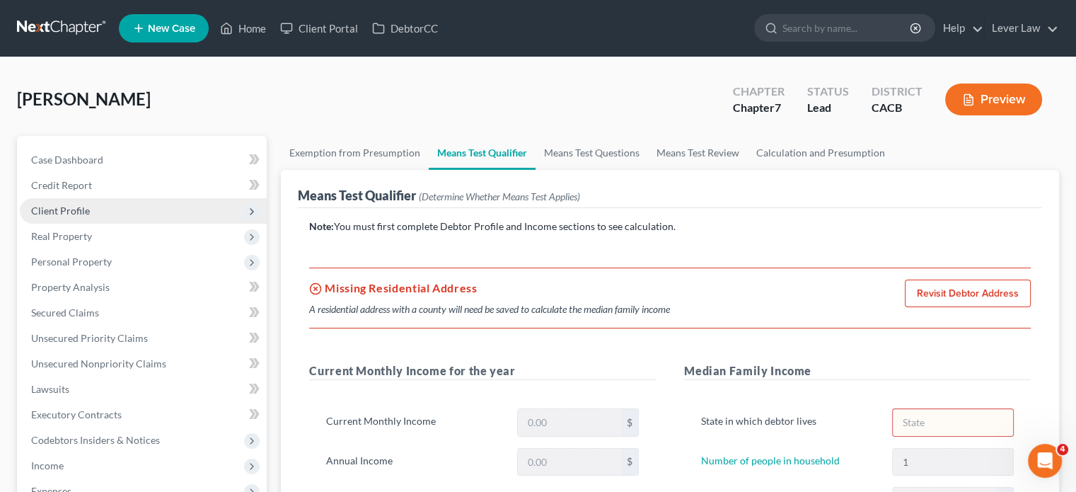
click at [100, 208] on span "Client Profile" at bounding box center [143, 210] width 247 height 25
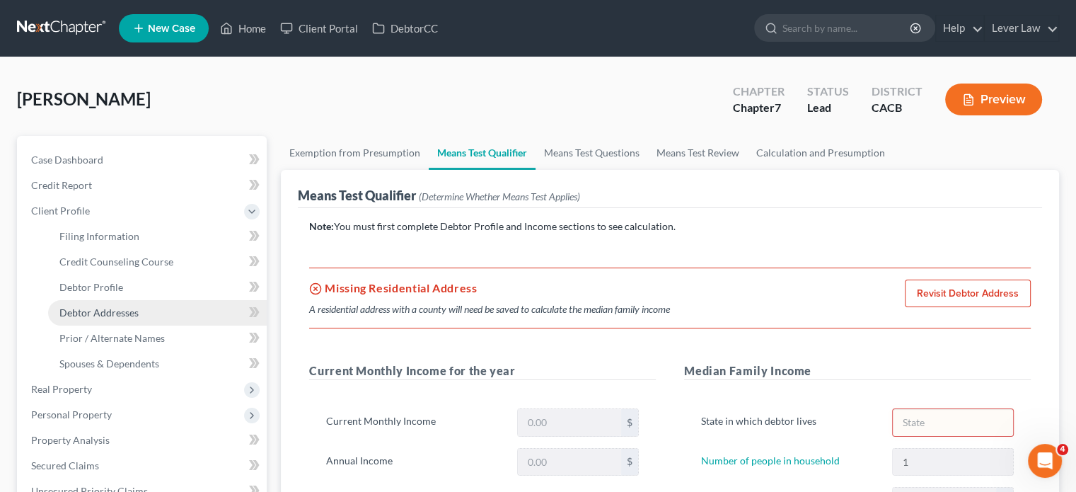
click at [110, 316] on span "Debtor Addresses" at bounding box center [98, 312] width 79 height 12
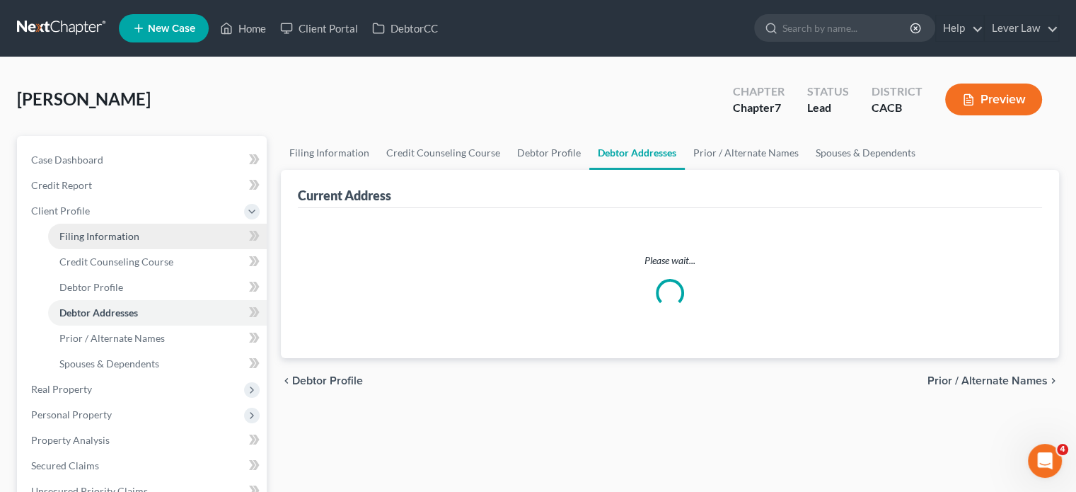
select select "0"
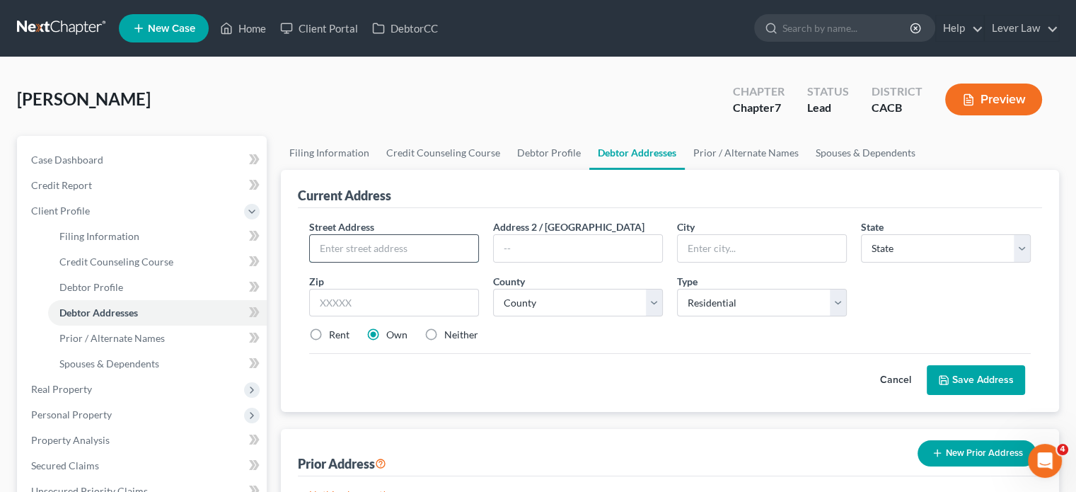
click at [401, 242] on input "text" at bounding box center [394, 248] width 168 height 27
type input "[STREET_ADDRESS]"
click at [410, 309] on input "text" at bounding box center [394, 303] width 170 height 28
type input "90277"
drag, startPoint x: 449, startPoint y: 362, endPoint x: 379, endPoint y: 348, distance: 71.6
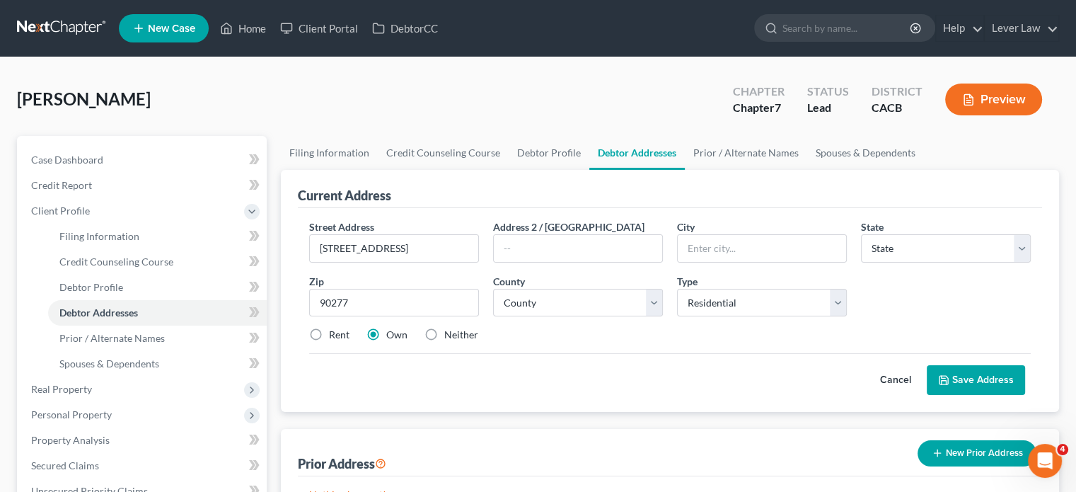
click at [450, 362] on div "Cancel Save Address" at bounding box center [670, 374] width 722 height 42
type input "[GEOGRAPHIC_DATA]"
select select "4"
click at [329, 331] on label "Rent" at bounding box center [339, 335] width 21 height 14
click at [335, 331] on input "Rent" at bounding box center [339, 332] width 9 height 9
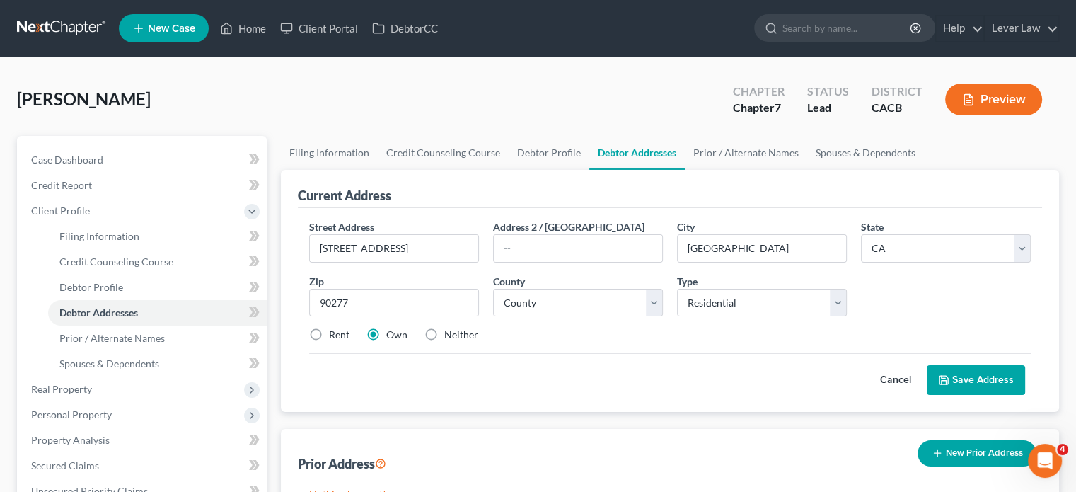
radio input "true"
drag, startPoint x: 628, startPoint y: 328, endPoint x: 620, endPoint y: 294, distance: 34.2
click at [628, 328] on div "Rent Own Neither" at bounding box center [670, 335] width 736 height 14
drag, startPoint x: 620, startPoint y: 294, endPoint x: 620, endPoint y: 313, distance: 18.4
click at [620, 294] on select "County" at bounding box center [578, 303] width 170 height 28
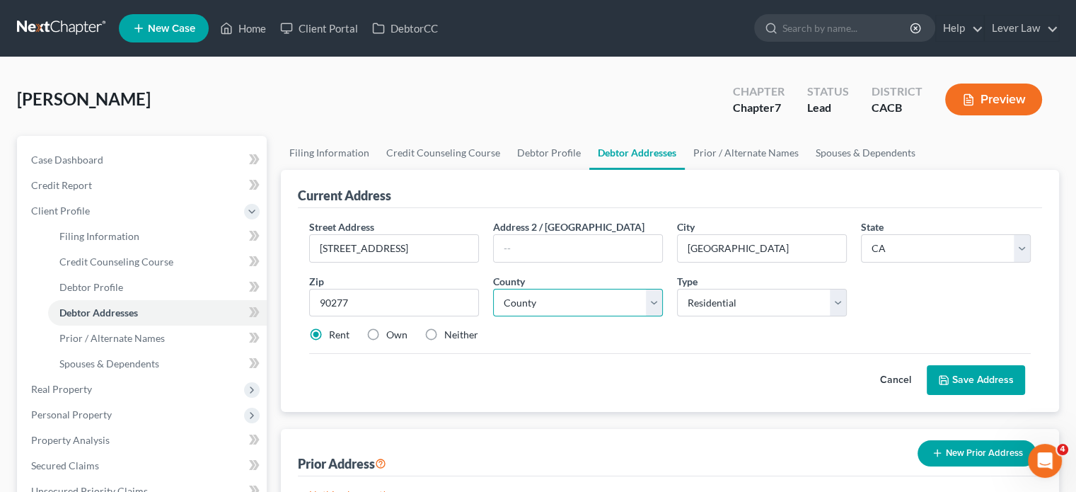
select select "18"
click at [493, 289] on select "County [GEOGRAPHIC_DATA] [GEOGRAPHIC_DATA] [GEOGRAPHIC_DATA] [GEOGRAPHIC_DATA] …" at bounding box center [578, 303] width 170 height 28
click at [963, 379] on button "Save Address" at bounding box center [976, 380] width 98 height 30
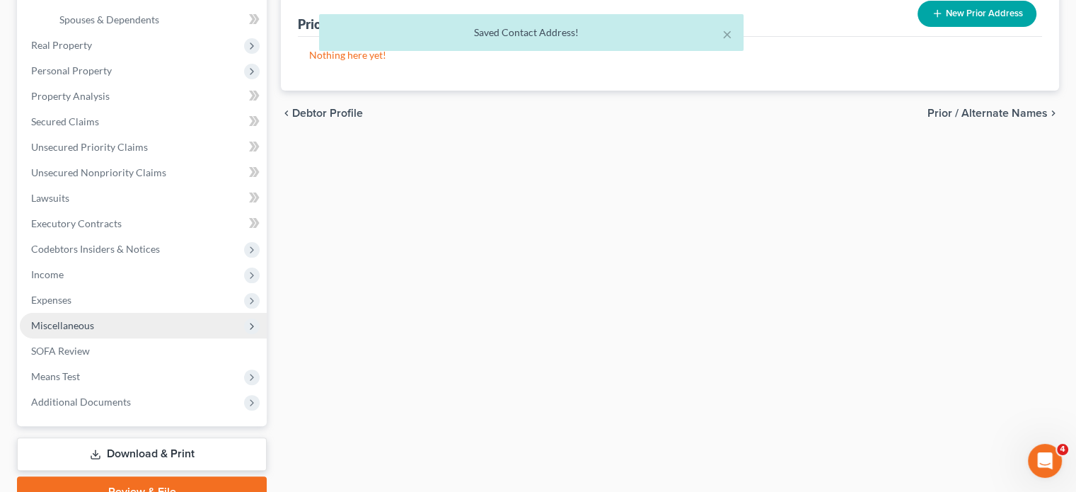
scroll to position [412, 0]
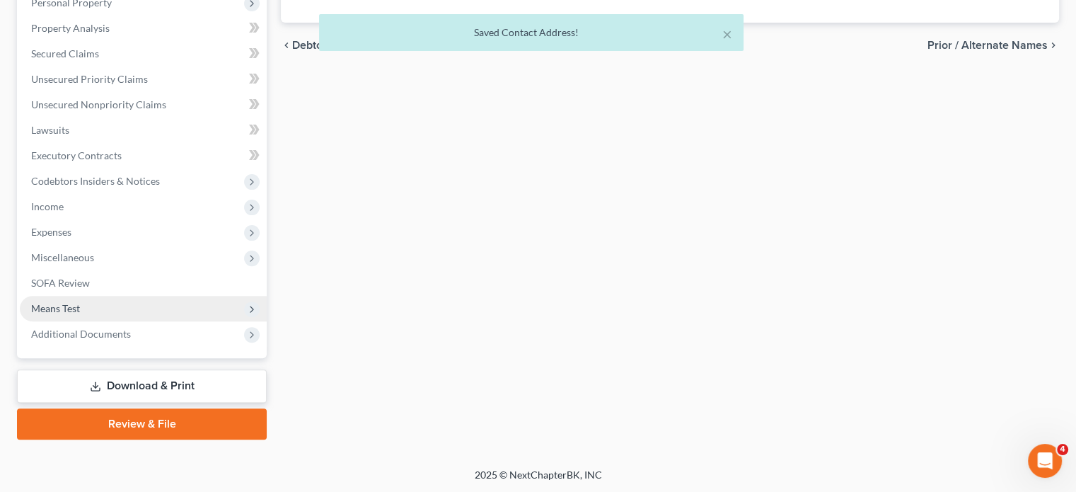
click at [62, 310] on span "Means Test" at bounding box center [55, 308] width 49 height 12
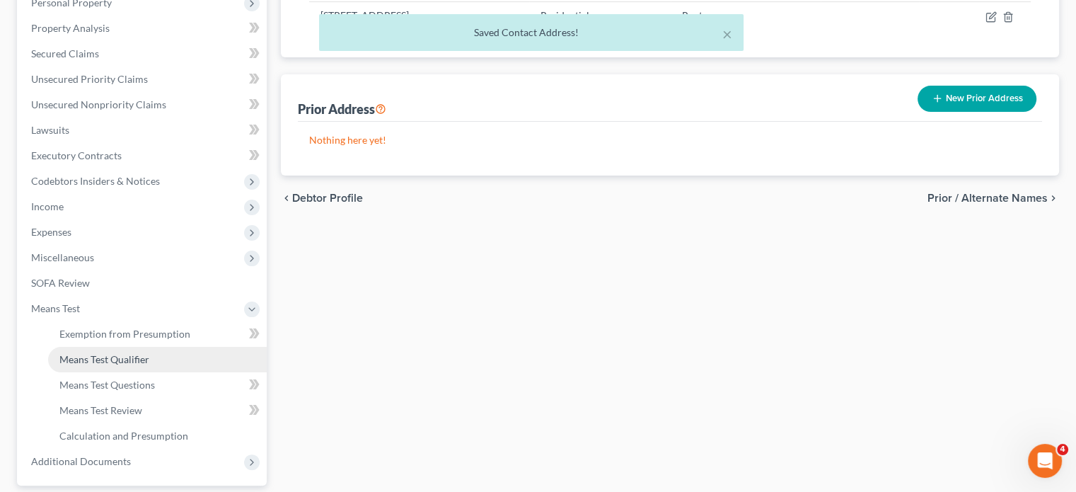
click at [83, 360] on span "Means Test Qualifier" at bounding box center [104, 359] width 90 height 12
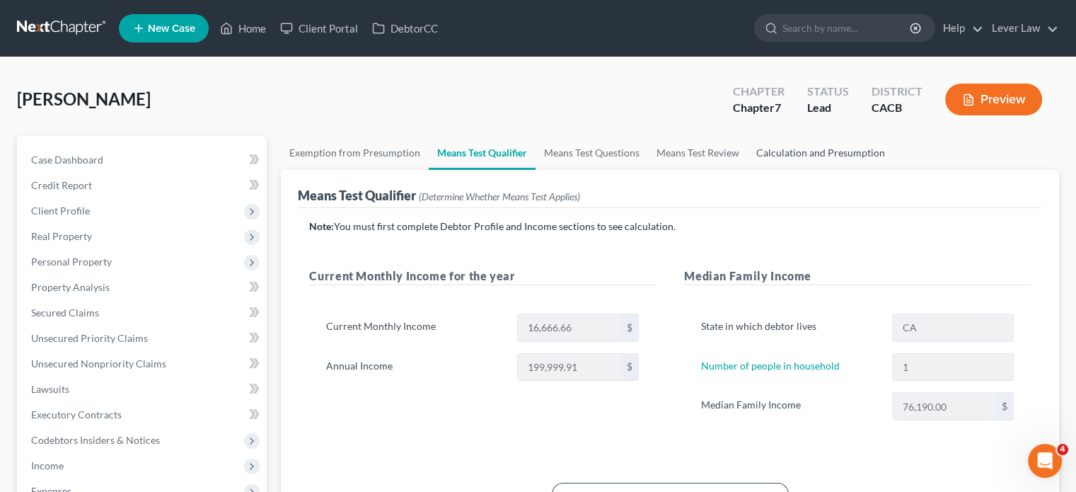
click at [813, 162] on link "Calculation and Presumption" at bounding box center [821, 153] width 146 height 34
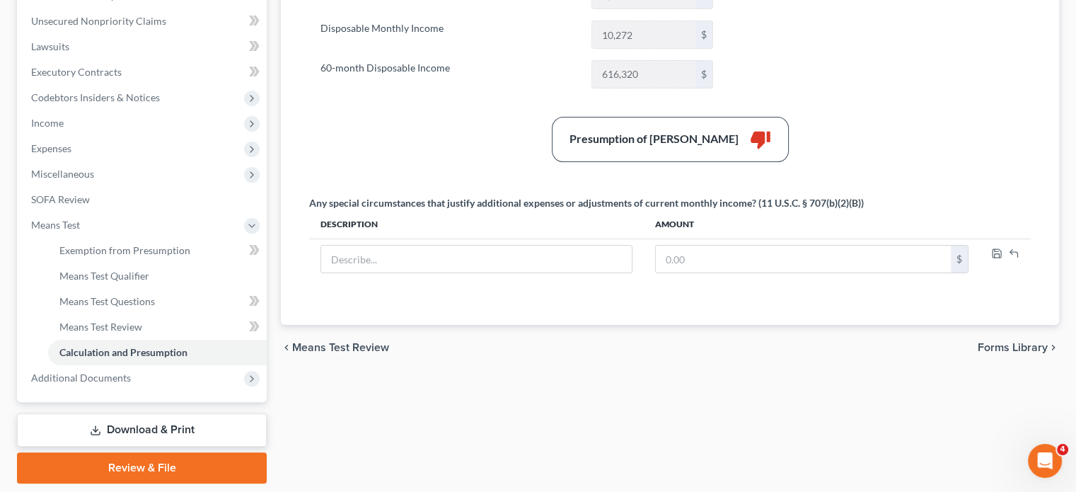
scroll to position [386, 0]
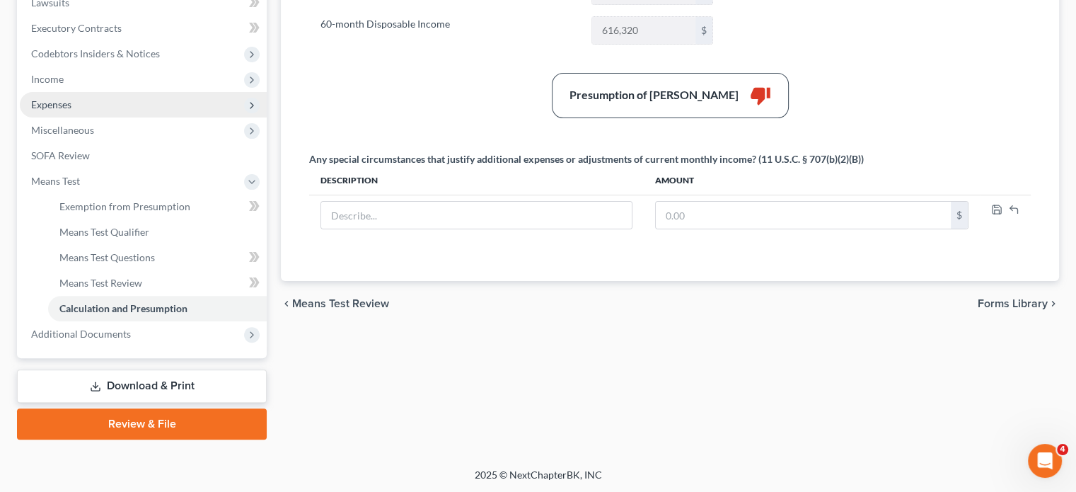
click at [74, 94] on span "Expenses" at bounding box center [143, 104] width 247 height 25
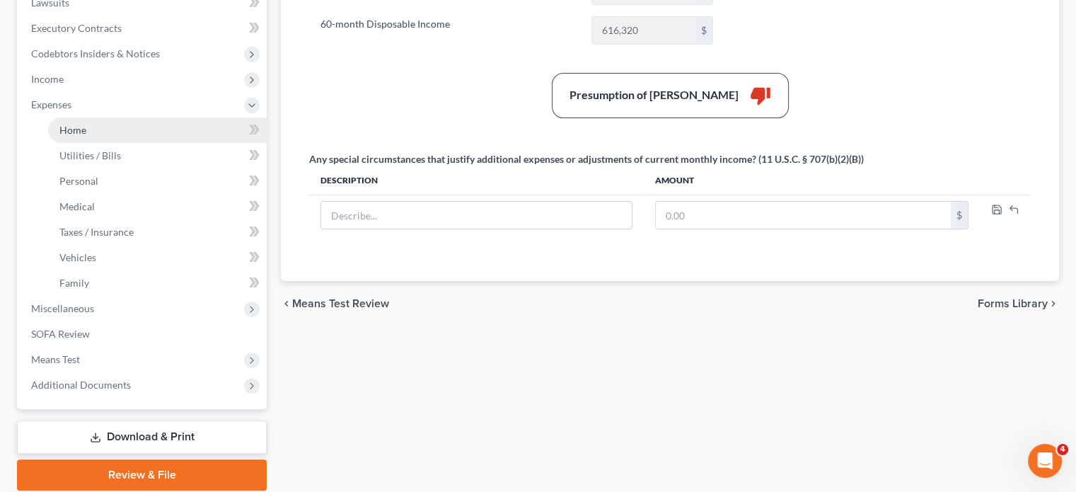
click at [71, 119] on link "Home" at bounding box center [157, 129] width 219 height 25
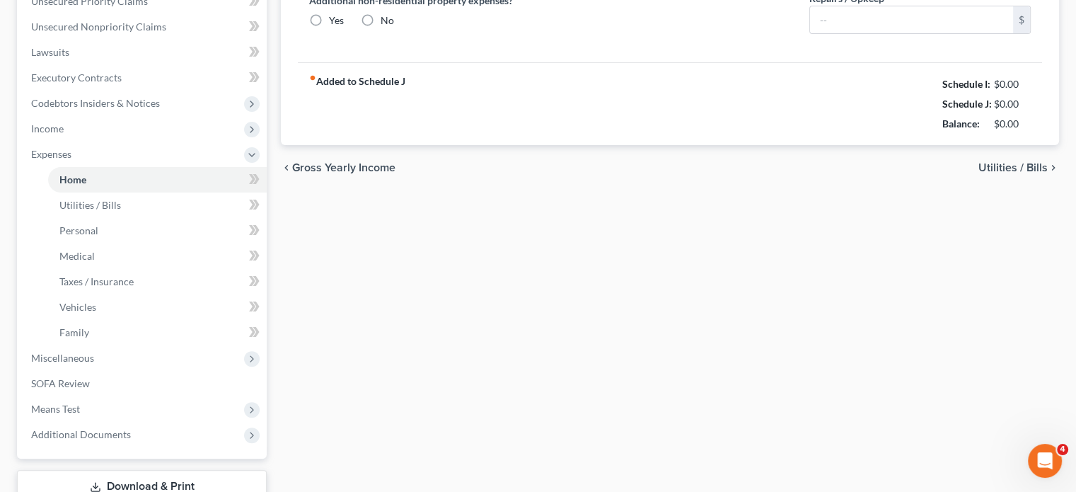
type input "0.00"
radio input "true"
type input "0.00"
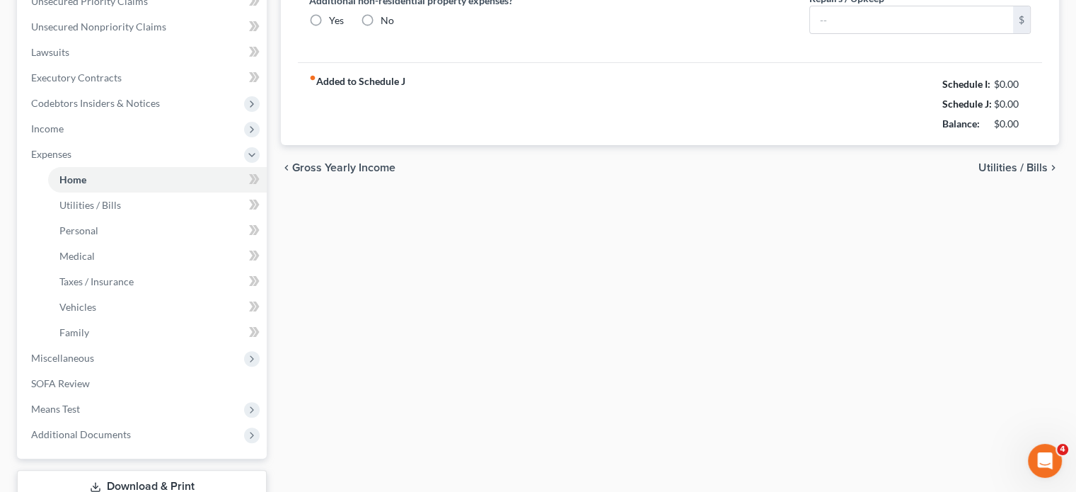
type input "0.00"
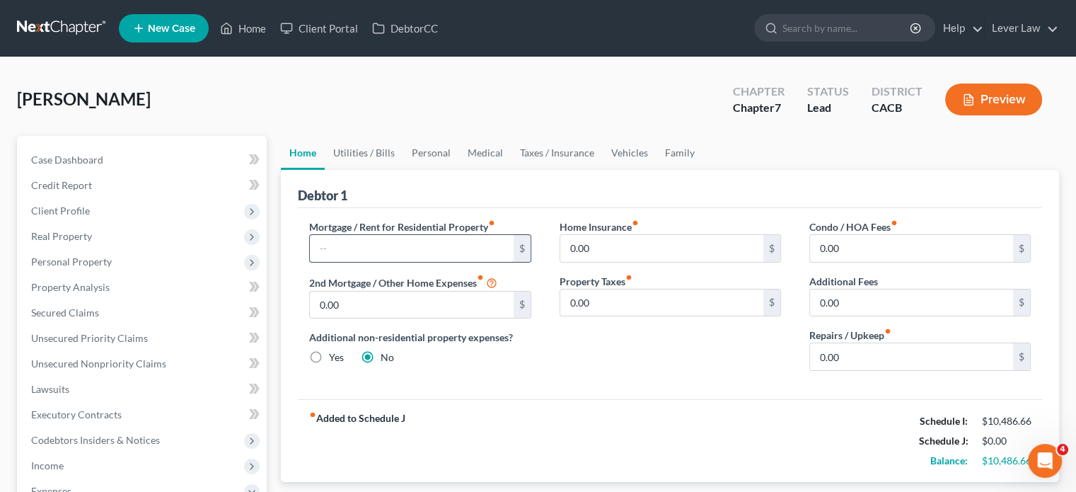
click at [393, 253] on input "text" at bounding box center [411, 248] width 203 height 27
type input "3,100"
click at [377, 147] on link "Utilities / Bills" at bounding box center [364, 153] width 79 height 34
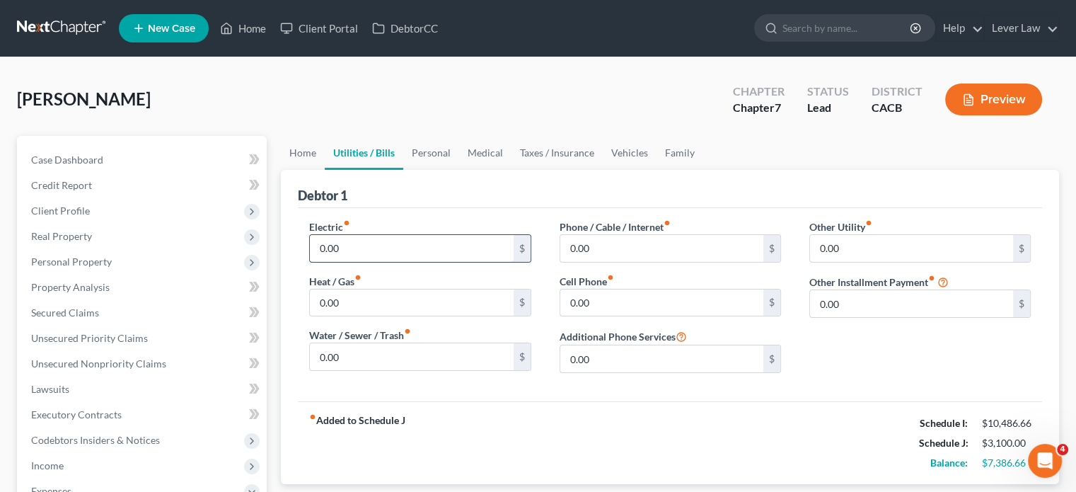
click at [347, 246] on input "0.00" at bounding box center [411, 248] width 203 height 27
type input "100"
click at [368, 302] on input "0.00" at bounding box center [411, 302] width 203 height 27
type input "50"
click at [653, 239] on input "0.00" at bounding box center [662, 248] width 203 height 27
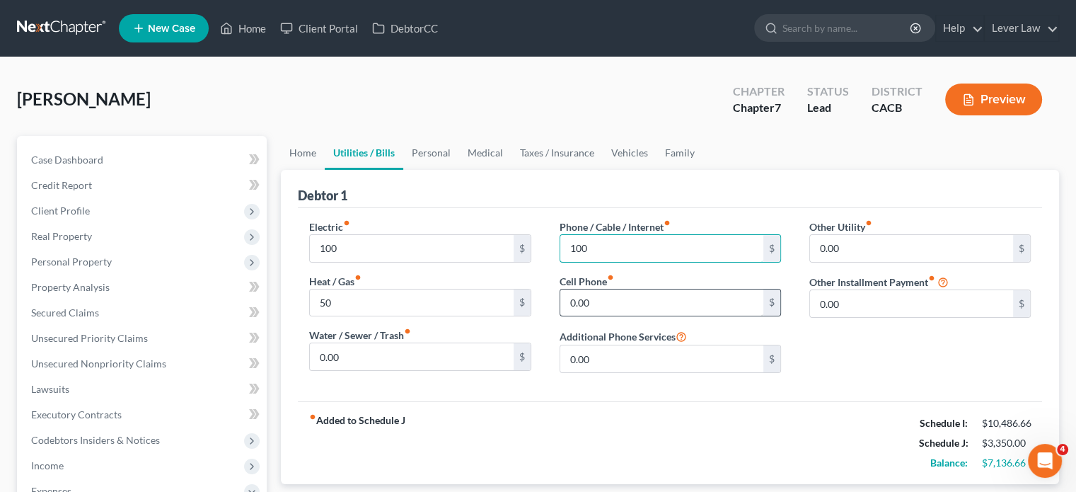
type input "100"
click at [571, 307] on input "0.00" at bounding box center [662, 302] width 203 height 27
type input "160"
click at [433, 161] on link "Personal" at bounding box center [431, 153] width 56 height 34
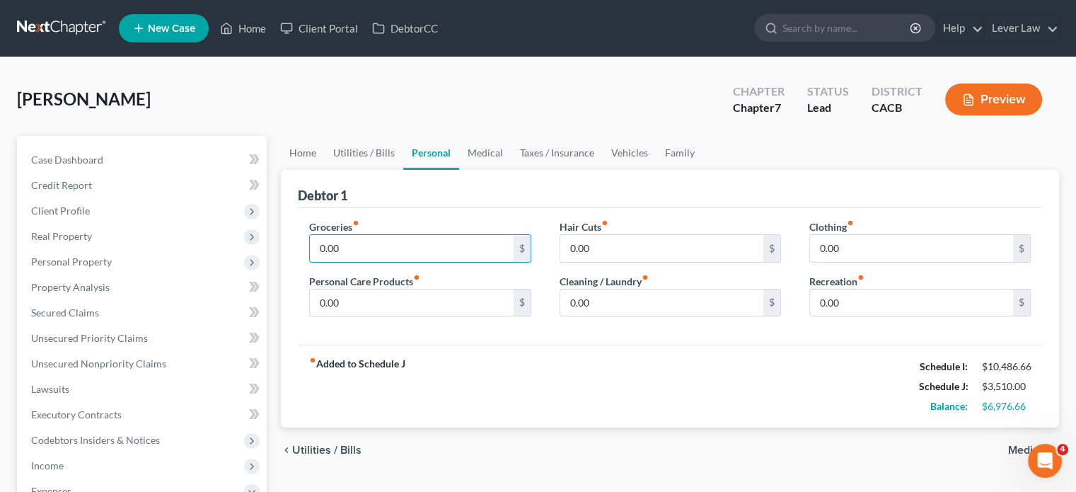
click at [399, 246] on input "0.00" at bounding box center [411, 248] width 203 height 27
type input "500"
click at [583, 304] on input "0.00" at bounding box center [662, 302] width 203 height 27
type input "100"
click at [620, 152] on link "Vehicles" at bounding box center [630, 153] width 54 height 34
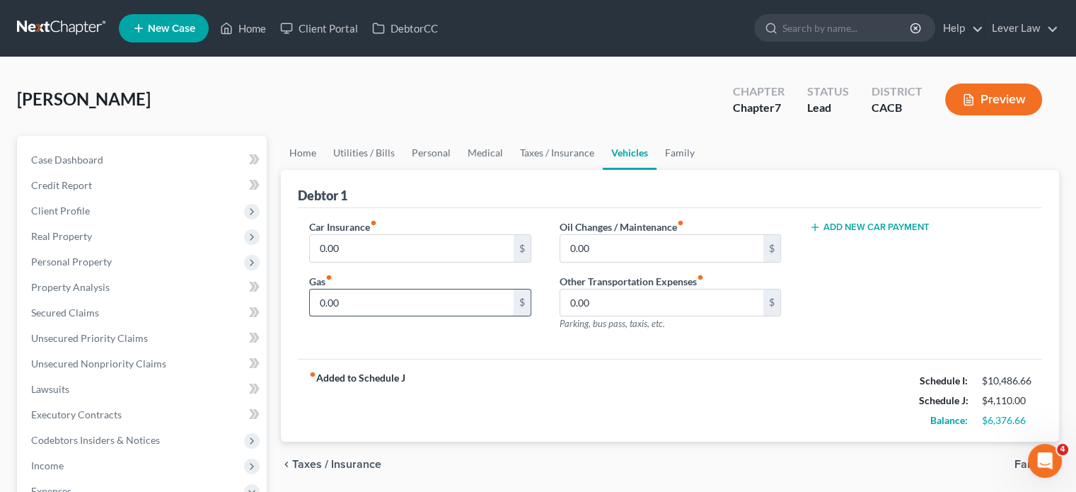
click at [383, 301] on input "0.00" at bounding box center [411, 302] width 203 height 27
type input "500"
click at [348, 246] on input "0.00" at bounding box center [411, 248] width 203 height 27
type input "200"
click at [681, 139] on link "Family" at bounding box center [680, 153] width 47 height 34
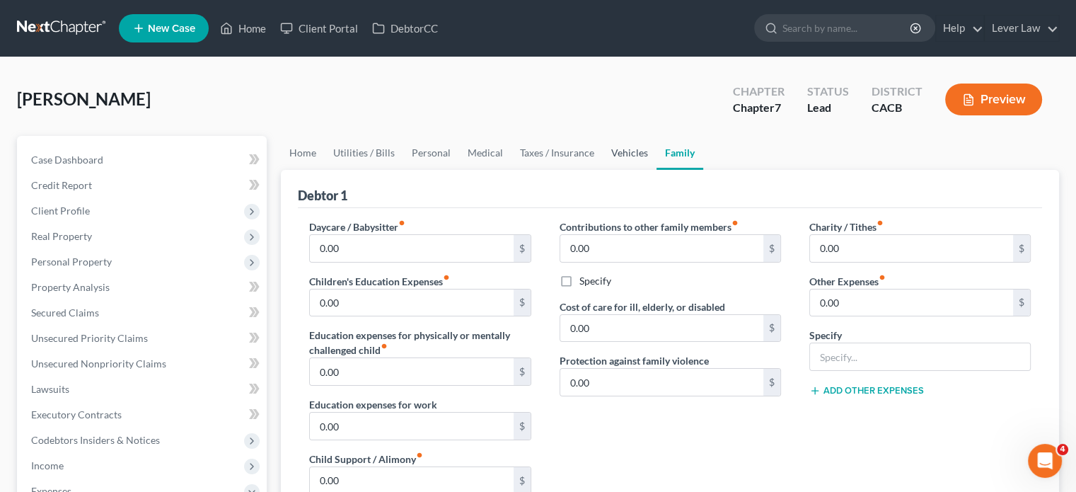
click at [629, 154] on link "Vehicles" at bounding box center [630, 153] width 54 height 34
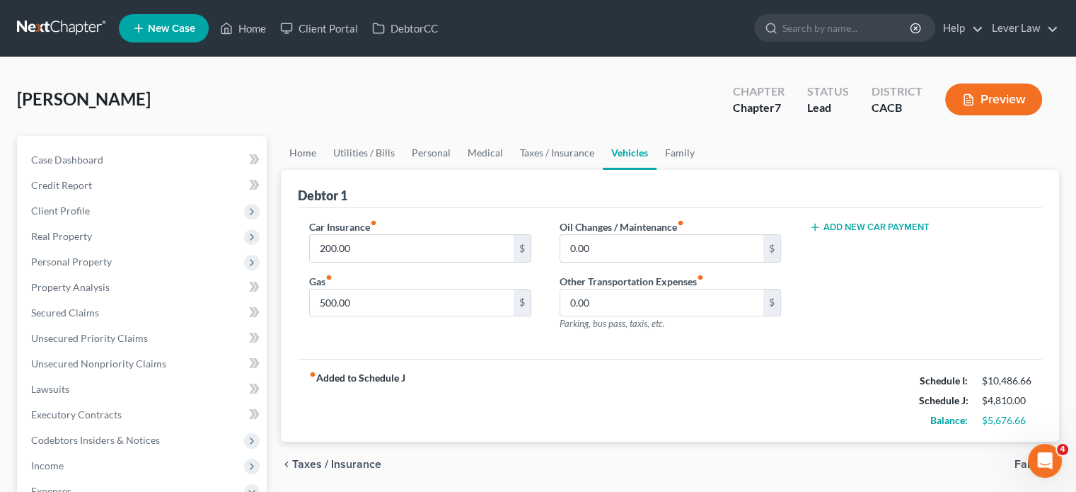
click at [871, 219] on div "Add New Car Payment" at bounding box center [921, 226] width 222 height 14
click at [869, 231] on button "Add New Car Payment" at bounding box center [870, 227] width 120 height 11
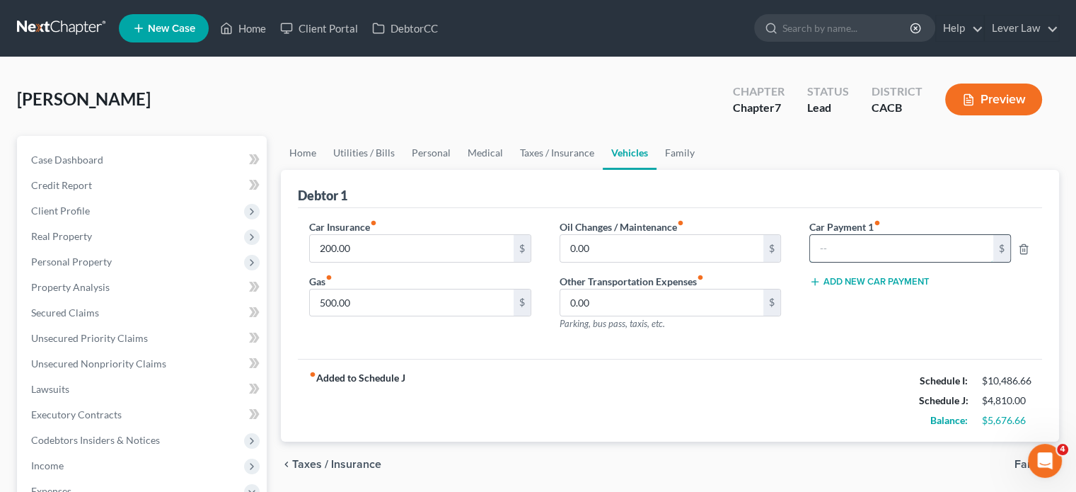
click at [863, 259] on input "text" at bounding box center [901, 248] width 183 height 27
type input "545"
click at [451, 154] on link "Personal" at bounding box center [431, 153] width 56 height 34
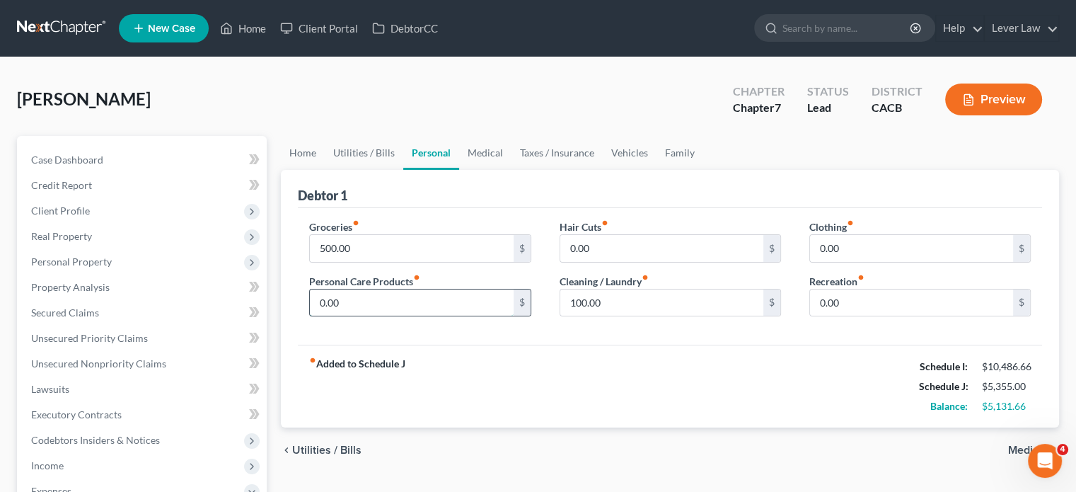
click at [445, 314] on input "0.00" at bounding box center [411, 302] width 203 height 27
type input "0.00"
click at [592, 408] on div "fiber_manual_record Added to Schedule J Schedule I: $10,486.66 Schedule J: $5,3…" at bounding box center [670, 386] width 745 height 83
click at [681, 154] on link "Family" at bounding box center [680, 153] width 47 height 34
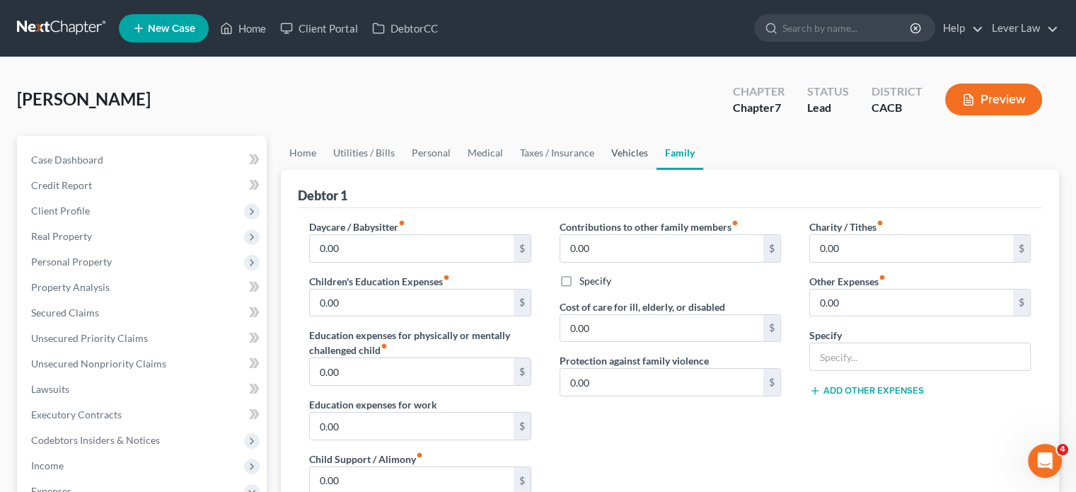
click at [642, 159] on link "Vehicles" at bounding box center [630, 153] width 54 height 34
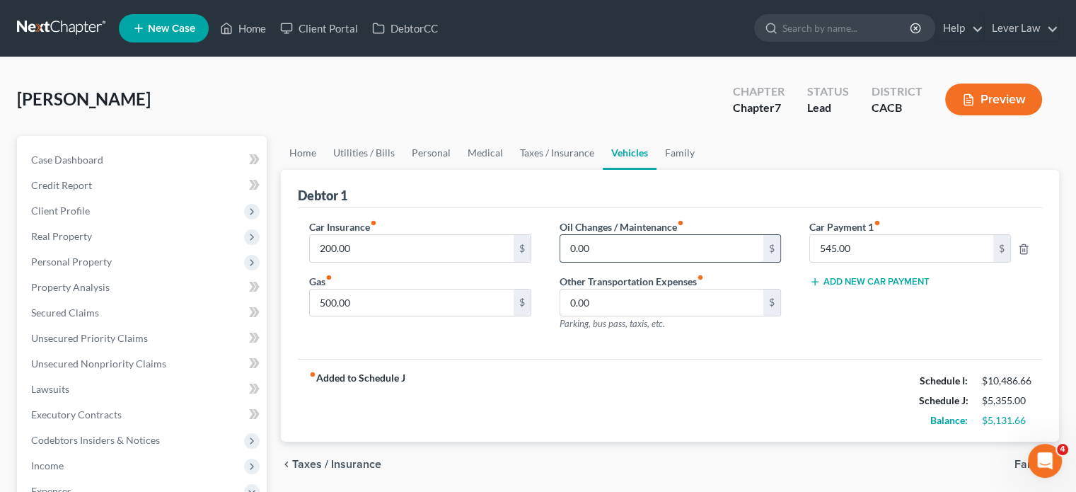
click at [641, 251] on input "0.00" at bounding box center [662, 248] width 203 height 27
type input "50"
click at [532, 155] on link "Taxes / Insurance" at bounding box center [557, 153] width 91 height 34
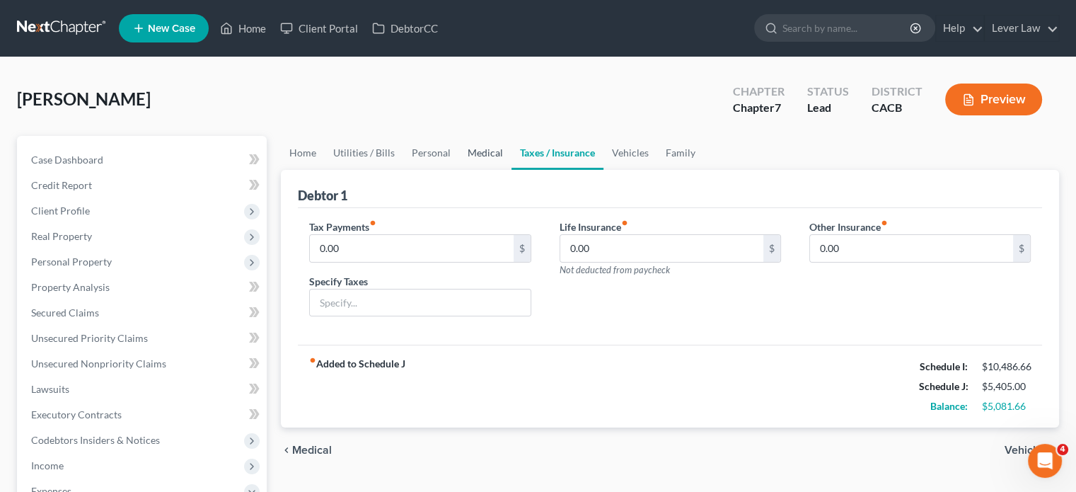
click at [479, 147] on link "Medical" at bounding box center [485, 153] width 52 height 34
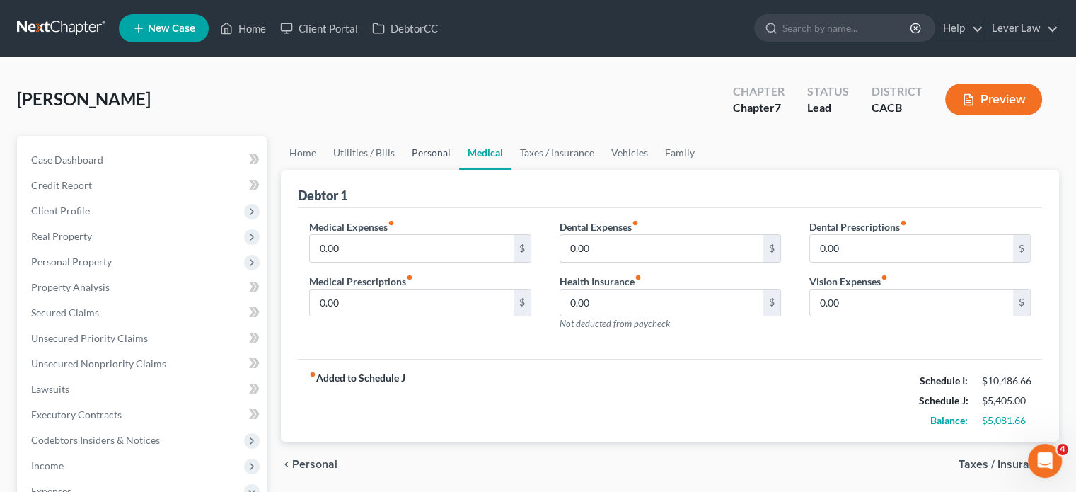
click at [418, 151] on link "Personal" at bounding box center [431, 153] width 56 height 34
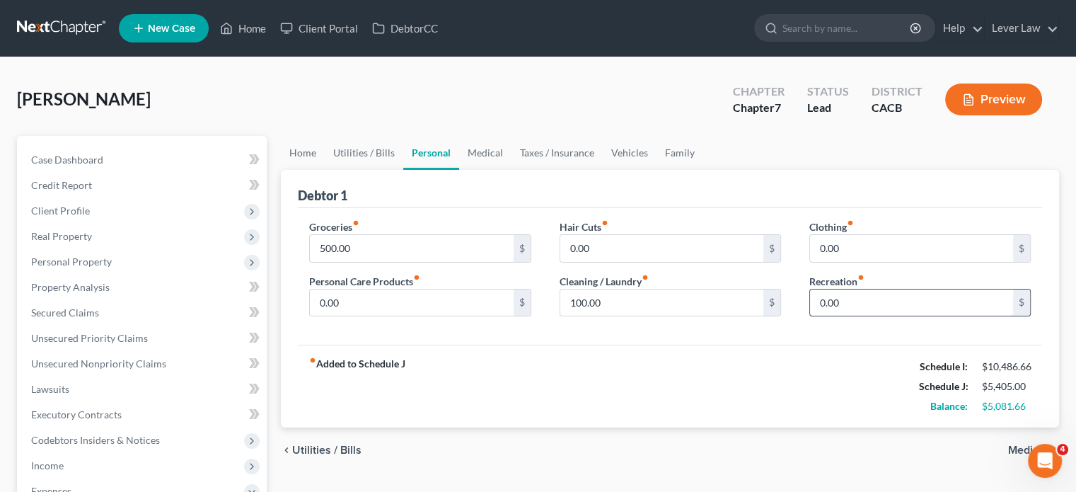
click at [946, 309] on input "0.00" at bounding box center [911, 302] width 203 height 27
type input "100"
click at [409, 297] on input "0.00" at bounding box center [411, 302] width 203 height 27
type input "100"
click at [373, 156] on link "Utilities / Bills" at bounding box center [364, 153] width 79 height 34
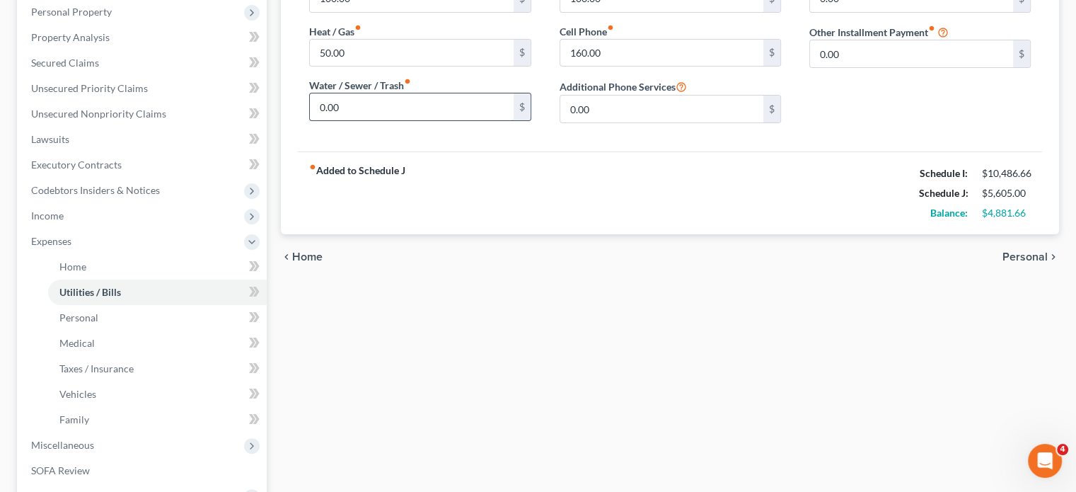
scroll to position [354, 0]
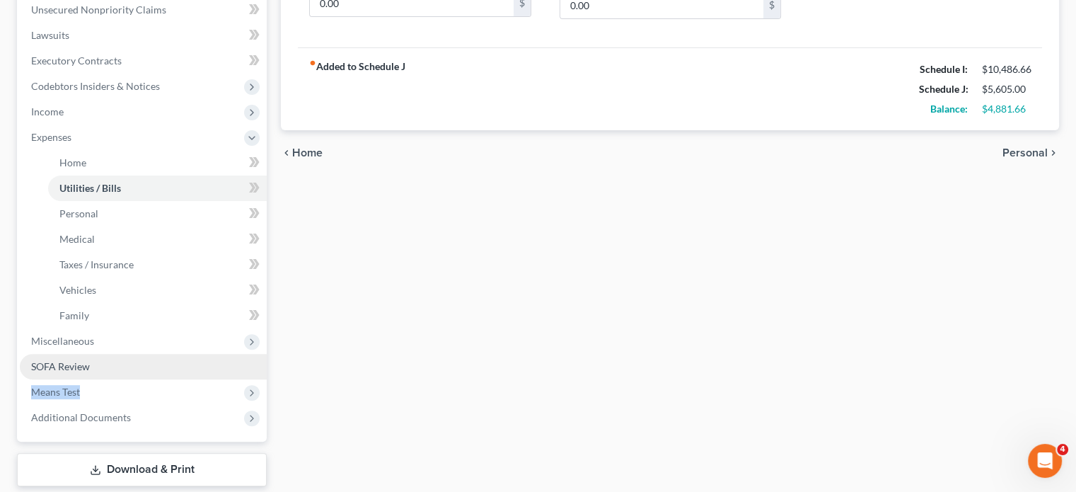
click at [156, 373] on ul "Case Dashboard Payments Invoices Payments Payments Credit Report Client Profile" at bounding box center [143, 111] width 247 height 637
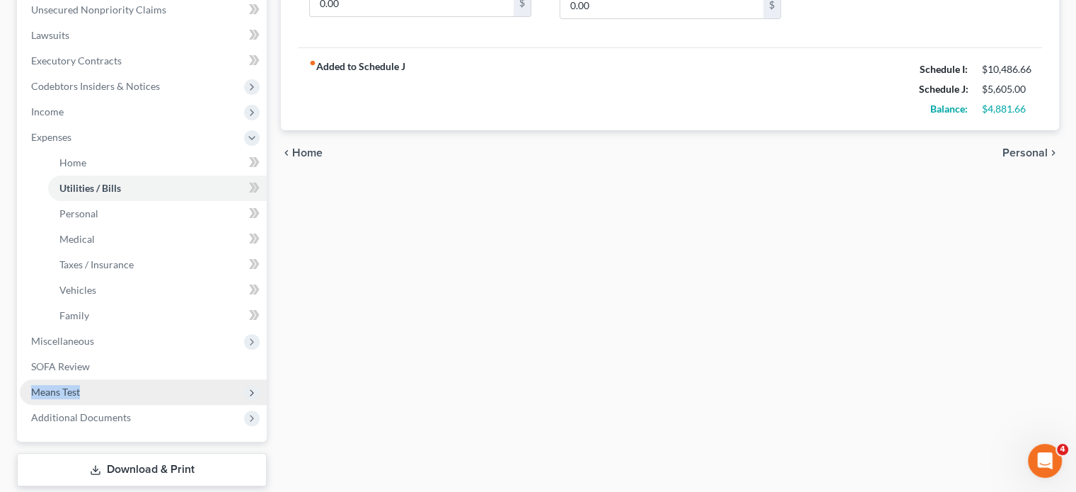
click at [207, 390] on span "Means Test" at bounding box center [143, 391] width 247 height 25
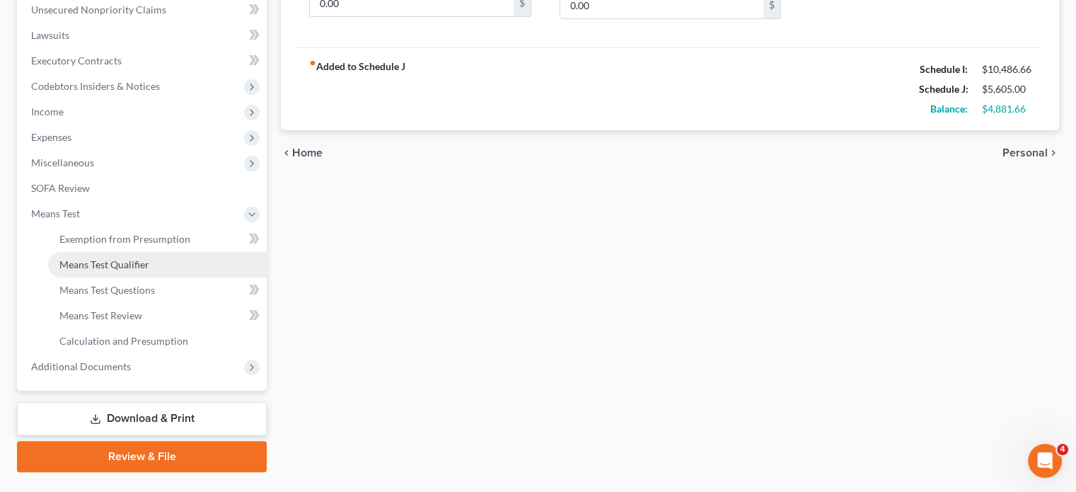
click at [139, 258] on span "Means Test Qualifier" at bounding box center [104, 264] width 90 height 12
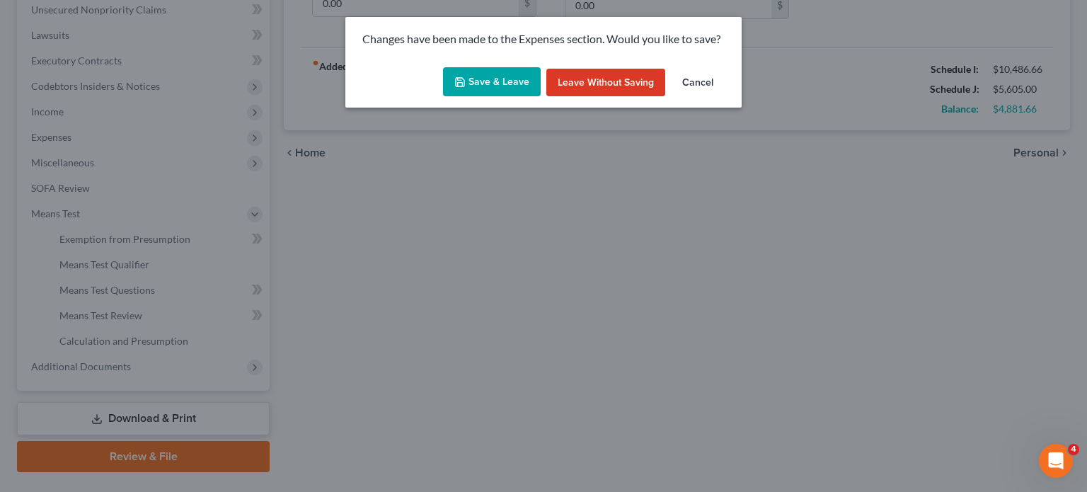
click at [495, 76] on button "Save & Leave" at bounding box center [492, 82] width 98 height 30
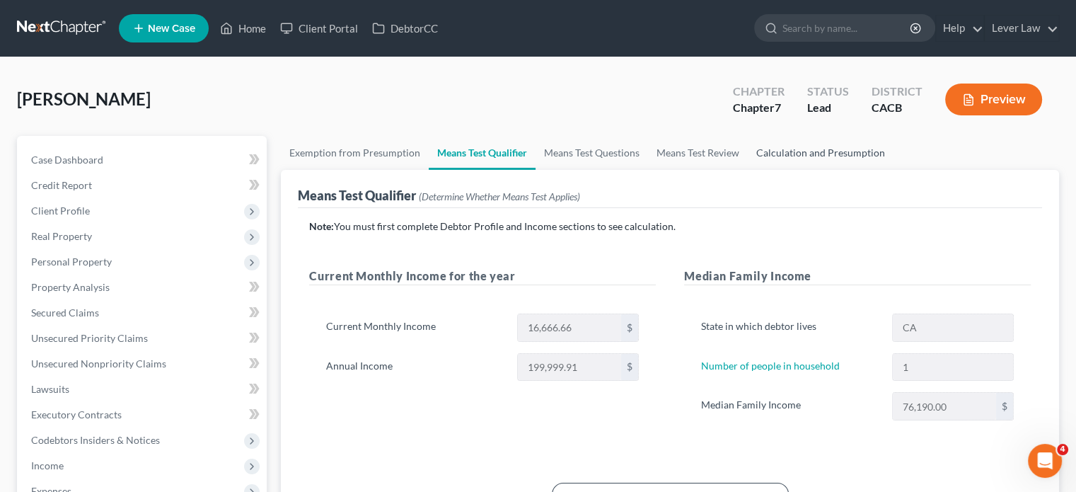
click at [856, 155] on link "Calculation and Presumption" at bounding box center [821, 153] width 146 height 34
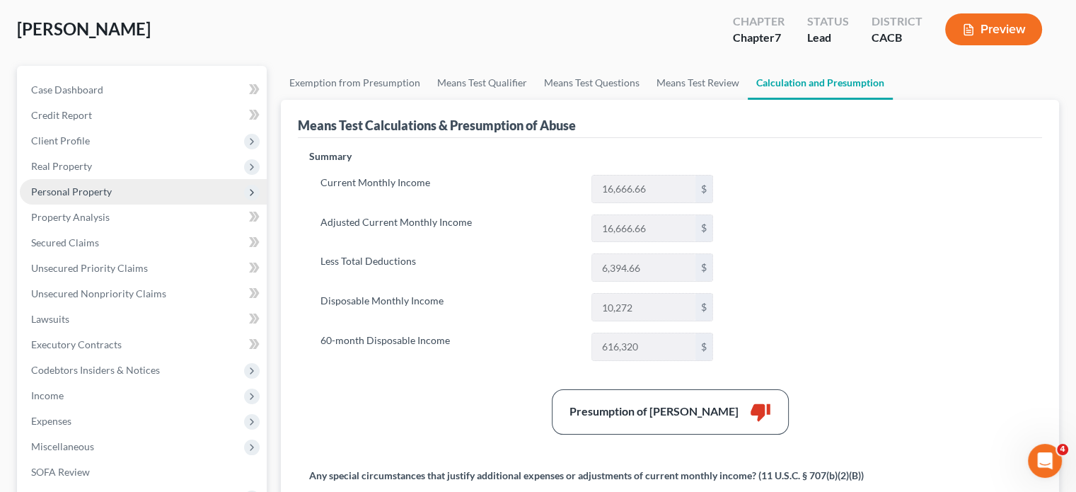
scroll to position [71, 0]
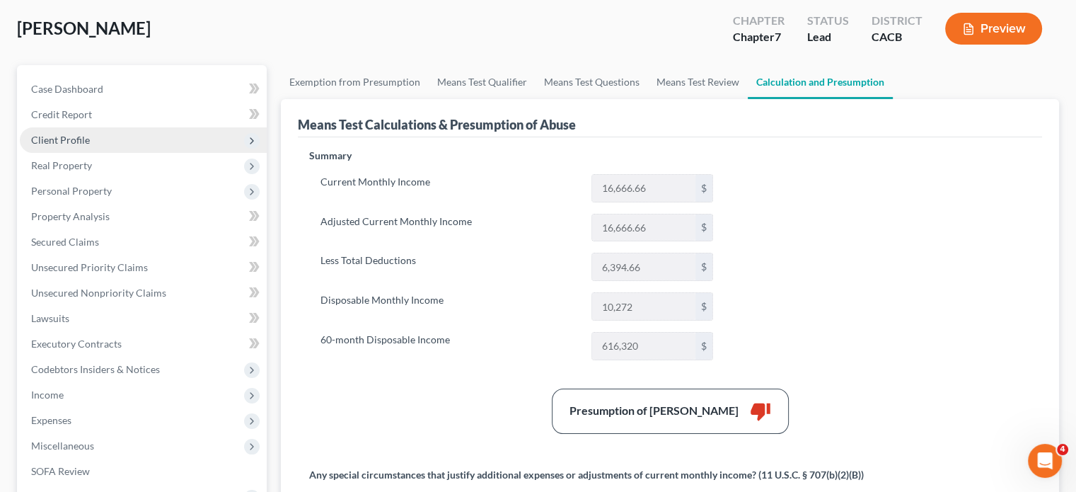
click at [77, 132] on span "Client Profile" at bounding box center [143, 139] width 247 height 25
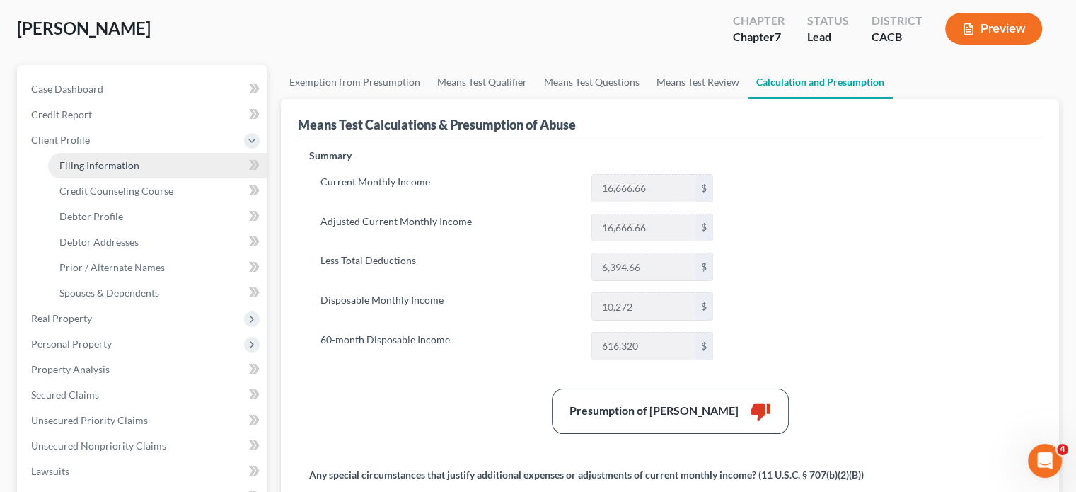
click at [108, 168] on span "Filing Information" at bounding box center [99, 165] width 80 height 12
select select "1"
select select "0"
select select "7"
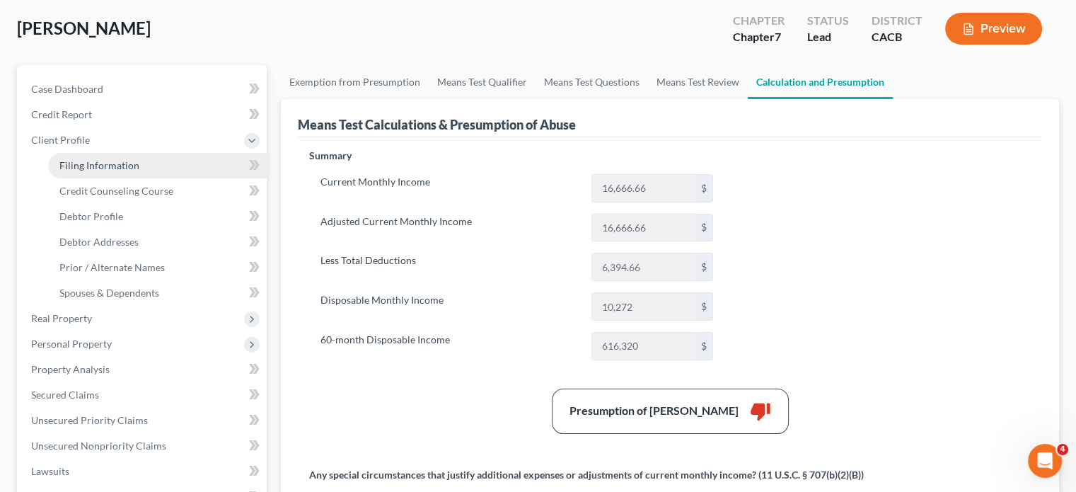
select select "0"
select select "4"
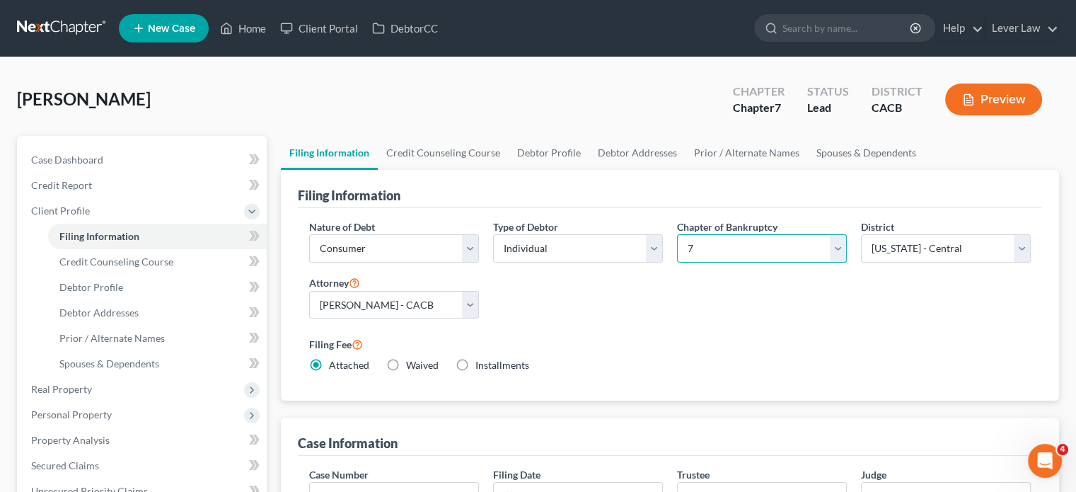
click at [708, 260] on select "Select 7 11 12 13" at bounding box center [762, 248] width 170 height 28
select select "3"
click at [677, 234] on select "Select 7 11 12 13" at bounding box center [762, 248] width 170 height 28
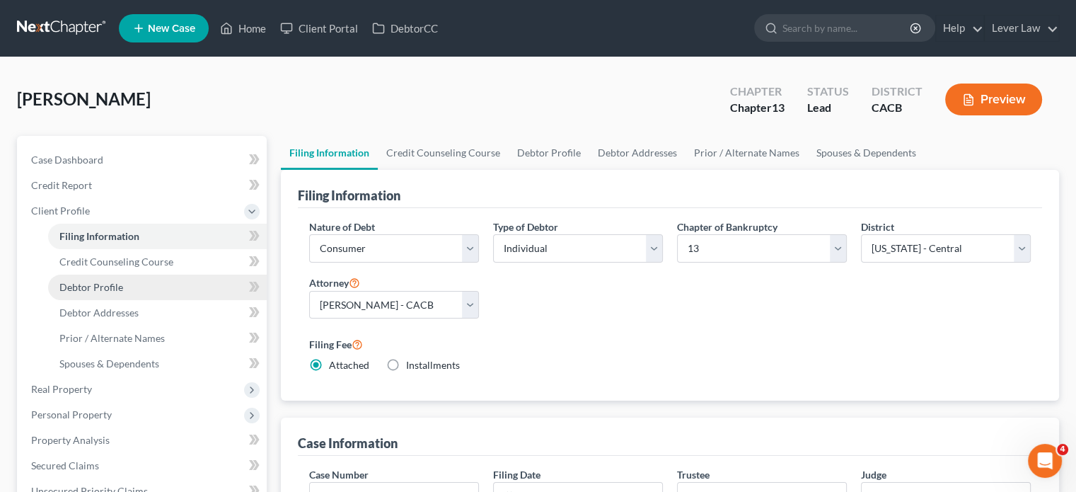
click at [112, 292] on span "Debtor Profile" at bounding box center [91, 287] width 64 height 12
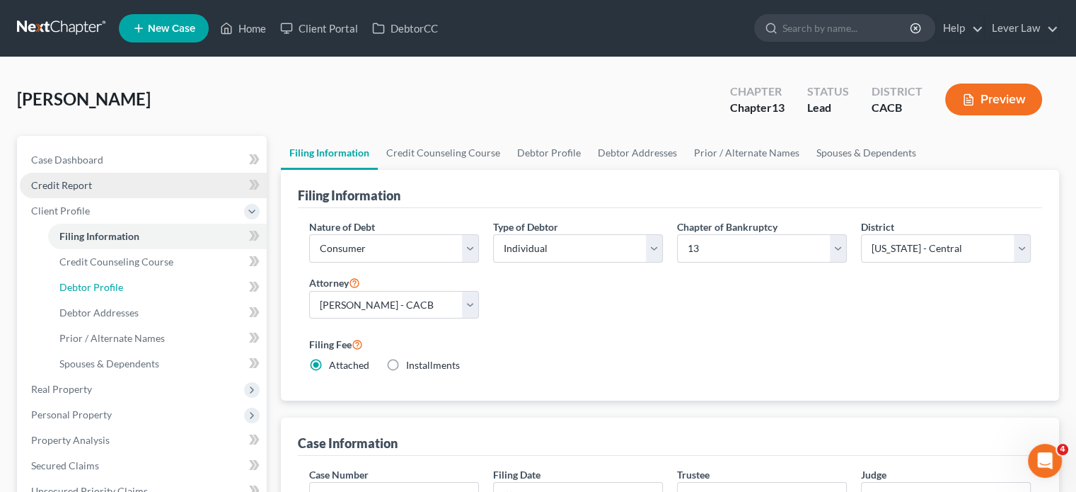
select select "0"
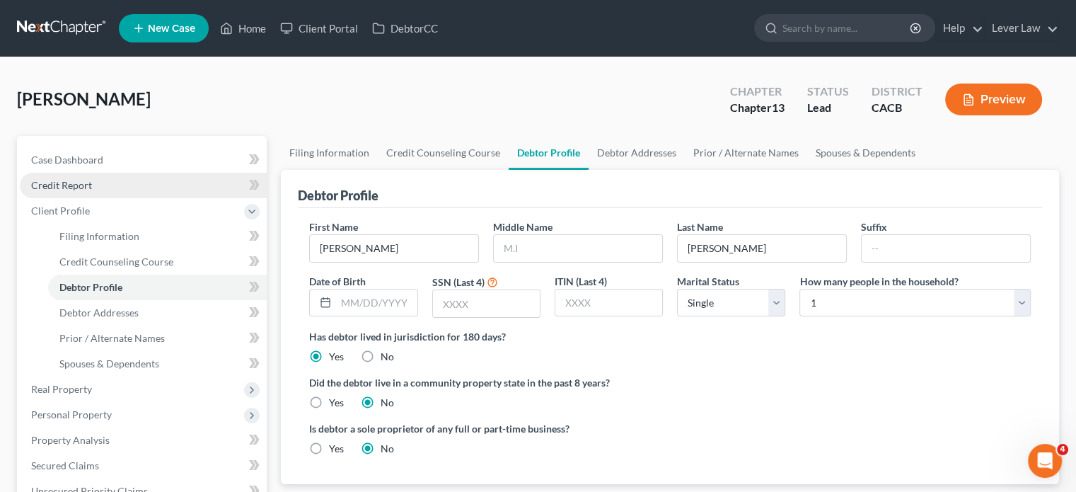
click at [98, 188] on link "Credit Report" at bounding box center [143, 185] width 247 height 25
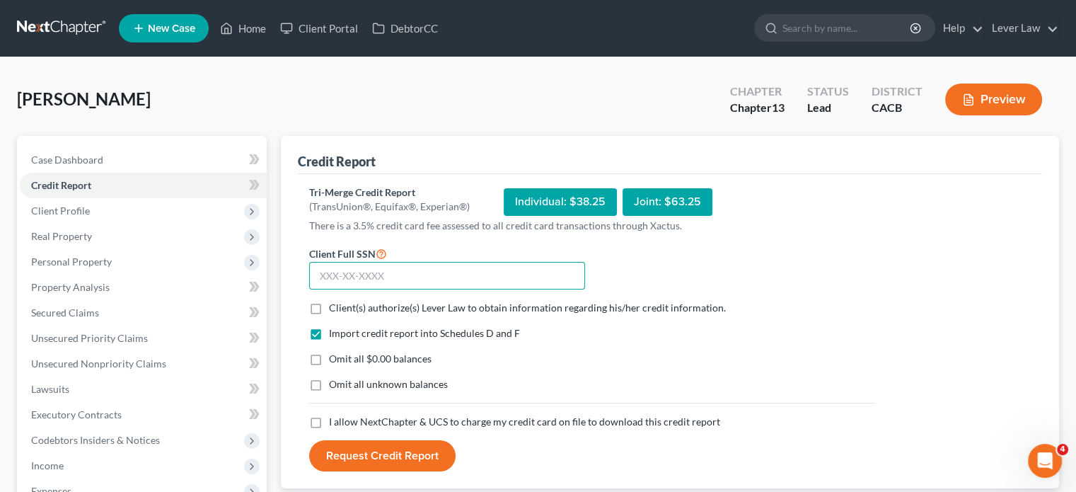
click at [459, 282] on input "text" at bounding box center [447, 276] width 276 height 28
type input "039-48-7402"
click at [536, 308] on span "Client(s) authorize(s) Lever Law to obtain information regarding his/her credit…" at bounding box center [527, 308] width 397 height 12
click at [344, 308] on input "Client(s) authorize(s) Lever Law to obtain information regarding his/her credit…" at bounding box center [339, 305] width 9 height 9
checkbox input "true"
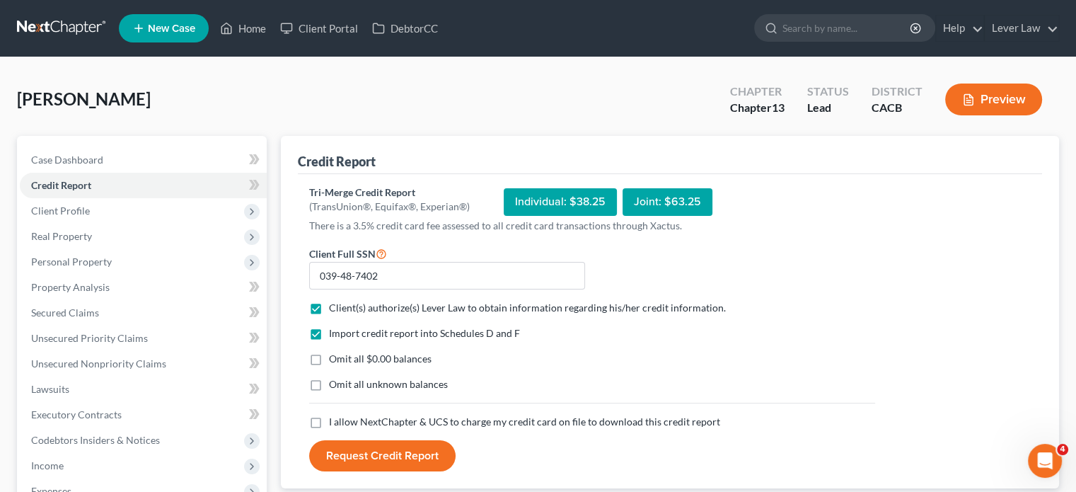
click at [436, 361] on div "Omit all $0.00 balances" at bounding box center [592, 359] width 566 height 14
click at [430, 370] on div "Import credit report into Schedules D and F Omit all $0.00 balances Omit all un…" at bounding box center [592, 370] width 580 height 88
drag, startPoint x: 398, startPoint y: 357, endPoint x: 401, endPoint y: 390, distance: 32.7
click at [397, 361] on span "Omit all $0.00 balances" at bounding box center [380, 358] width 103 height 12
click at [344, 361] on input "Omit all $0.00 balances" at bounding box center [339, 356] width 9 height 9
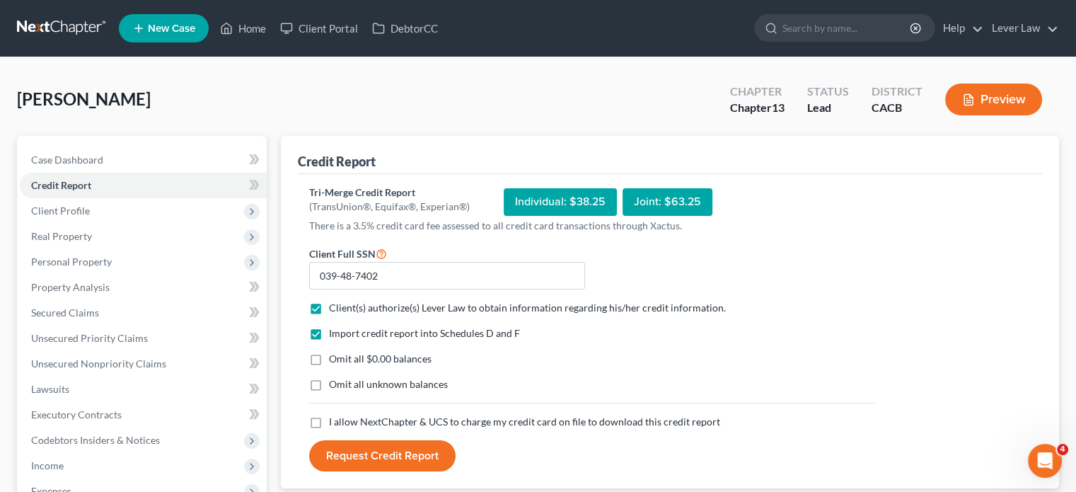
checkbox input "true"
click at [401, 384] on span "Omit all unknown balances" at bounding box center [388, 384] width 119 height 12
click at [344, 384] on input "Omit all unknown balances" at bounding box center [339, 381] width 9 height 9
checkbox input "true"
click at [400, 423] on span "I allow NextChapter & UCS to charge my credit card on file to download this cre…" at bounding box center [524, 421] width 391 height 12
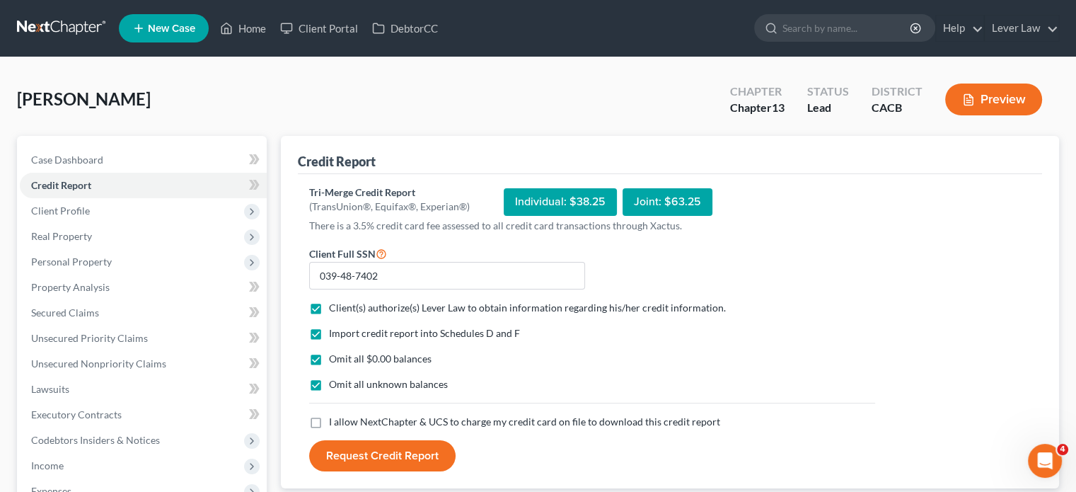
click at [344, 423] on input "I allow NextChapter & UCS to charge my credit card on file to download this cre…" at bounding box center [339, 419] width 9 height 9
checkbox input "true"
click at [389, 458] on button "Request Credit Report" at bounding box center [382, 455] width 147 height 31
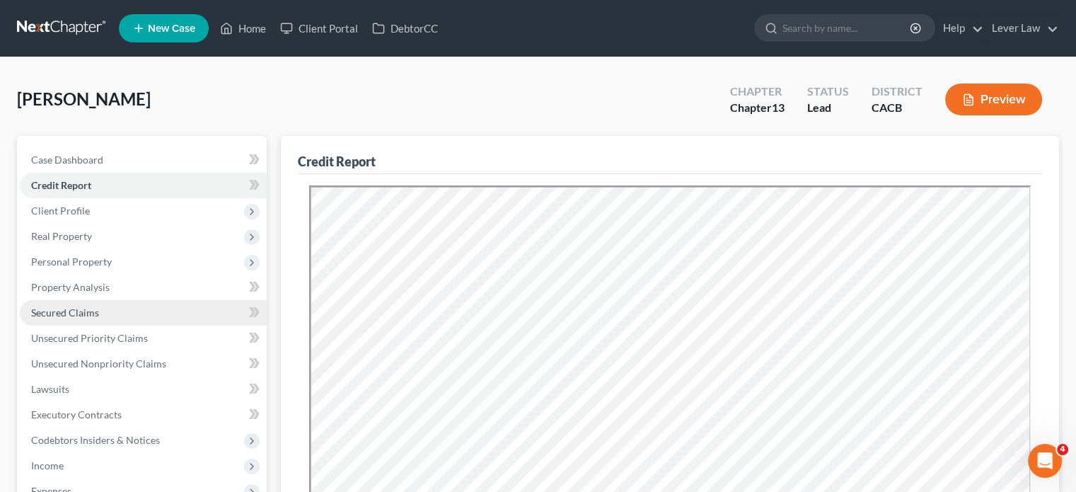
drag, startPoint x: 93, startPoint y: 311, endPoint x: 99, endPoint y: 306, distance: 7.5
click at [93, 311] on span "Secured Claims" at bounding box center [65, 312] width 68 height 12
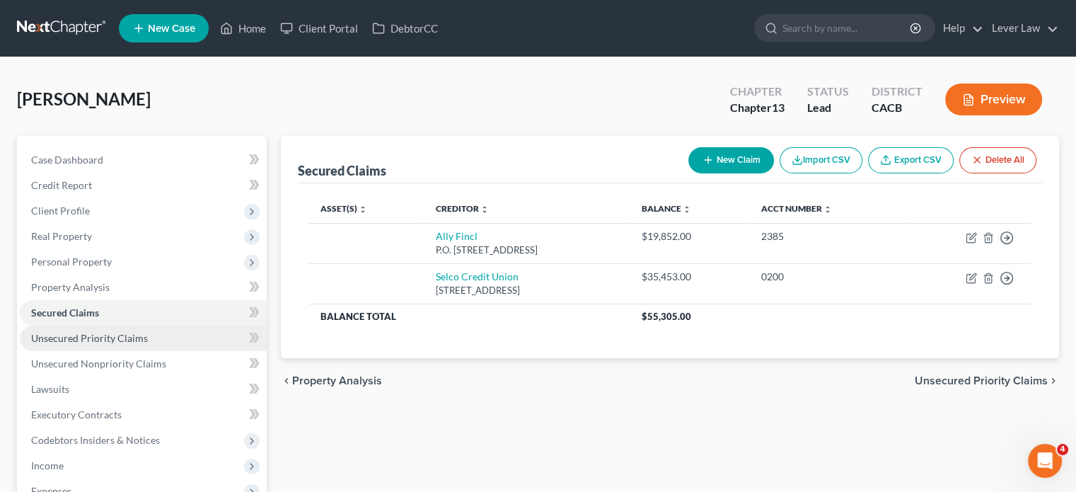
click at [102, 335] on span "Unsecured Priority Claims" at bounding box center [89, 338] width 117 height 12
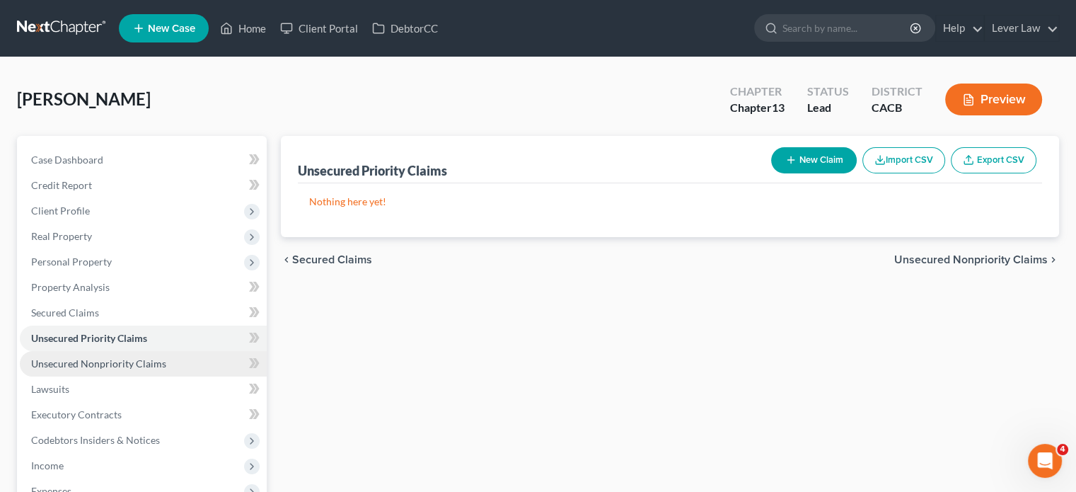
click at [96, 364] on span "Unsecured Nonpriority Claims" at bounding box center [98, 363] width 135 height 12
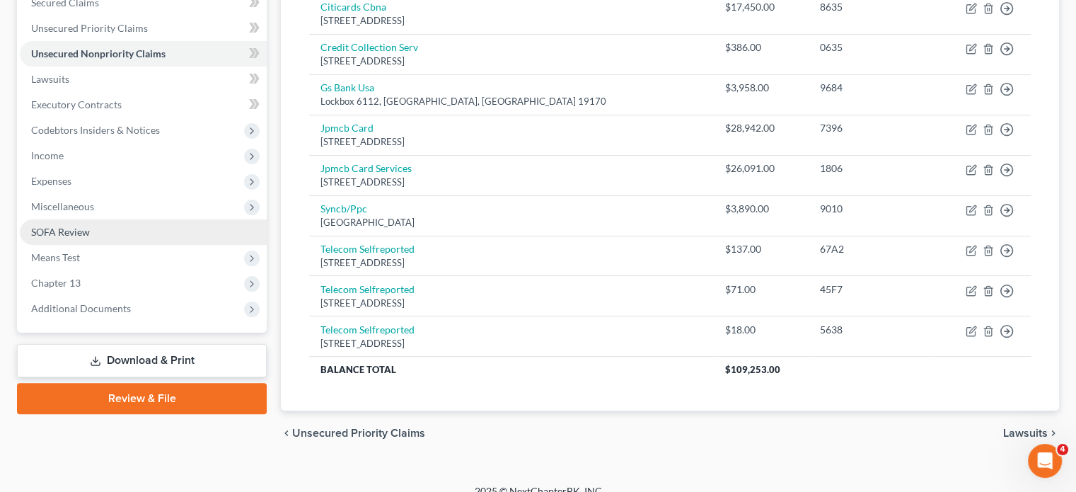
scroll to position [326, 0]
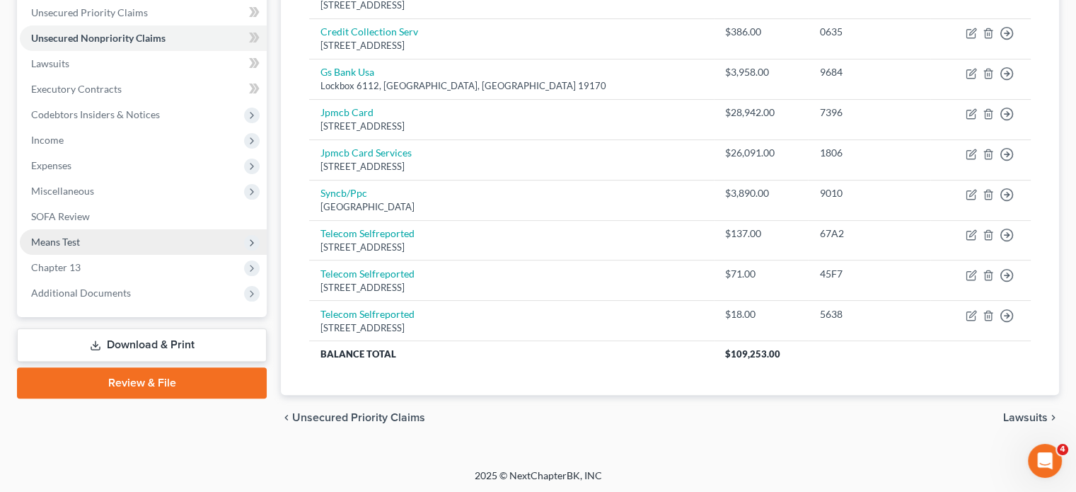
click at [98, 239] on span "Means Test" at bounding box center [143, 241] width 247 height 25
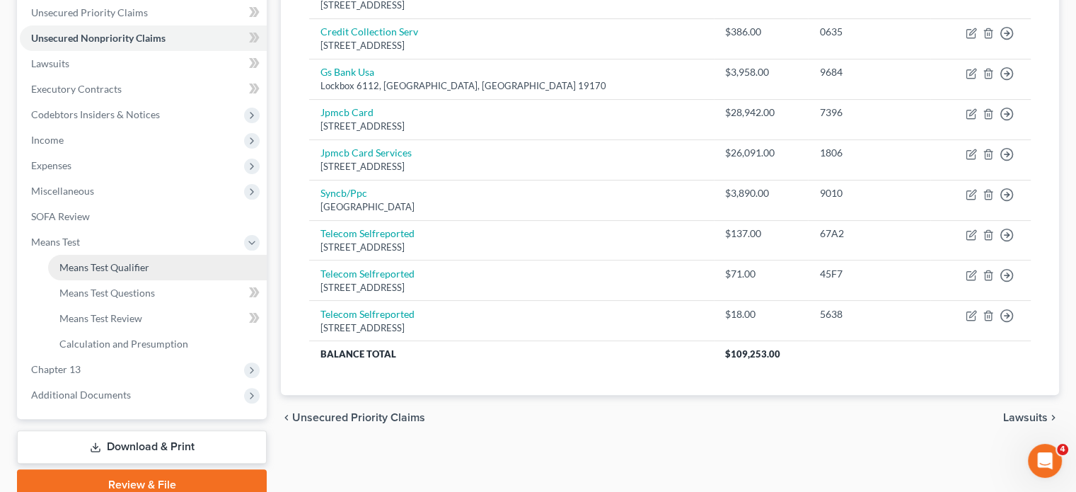
click at [119, 277] on link "Means Test Qualifier" at bounding box center [157, 267] width 219 height 25
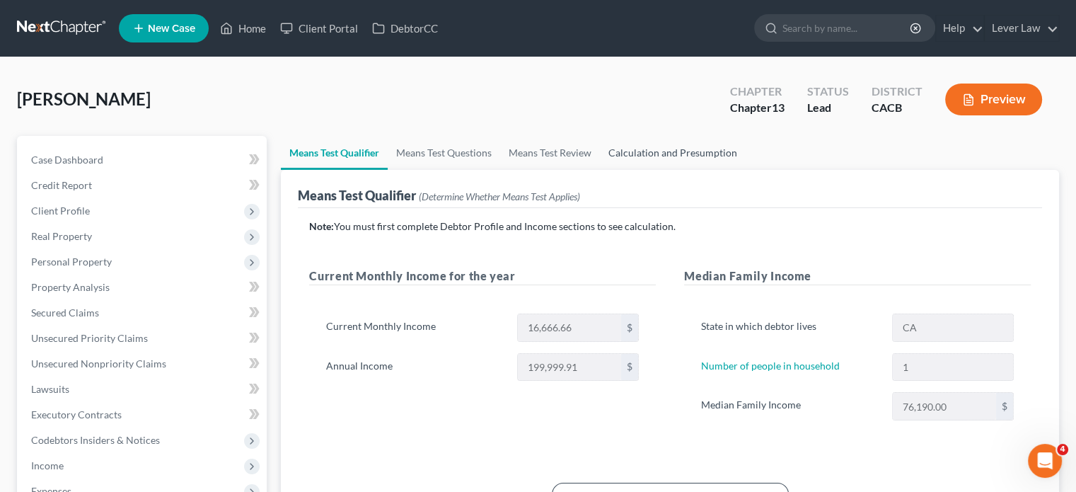
click at [677, 156] on link "Calculation and Presumption" at bounding box center [673, 153] width 146 height 34
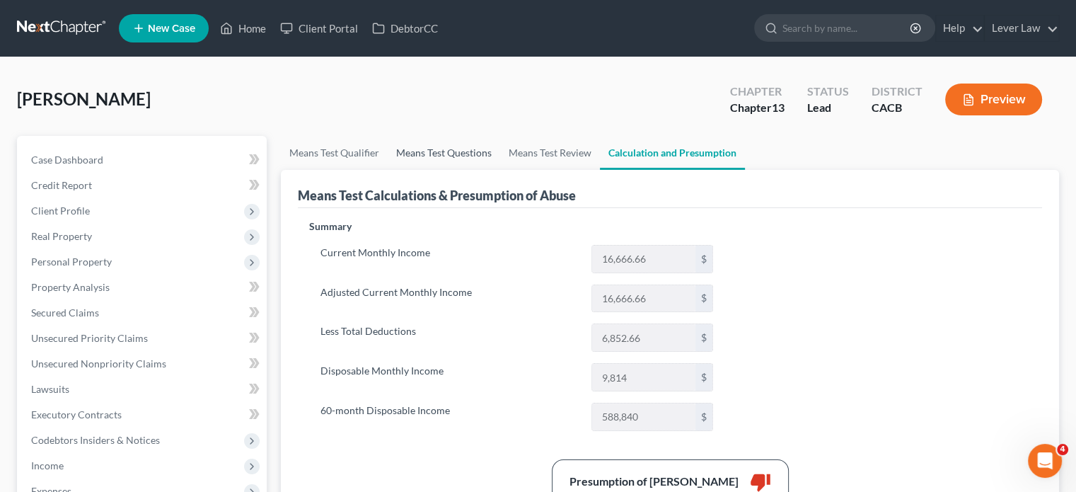
click at [433, 144] on link "Means Test Questions" at bounding box center [444, 153] width 113 height 34
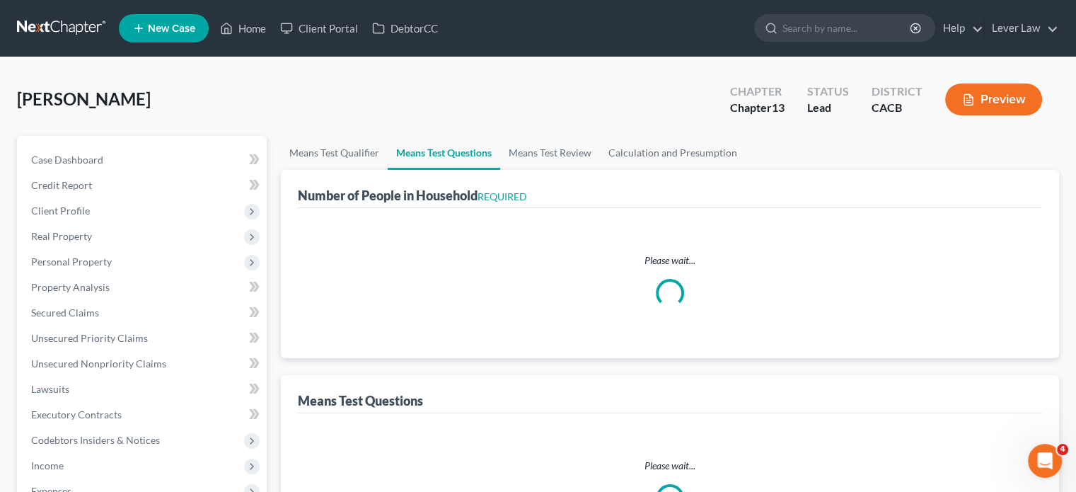
select select "60"
select select "0"
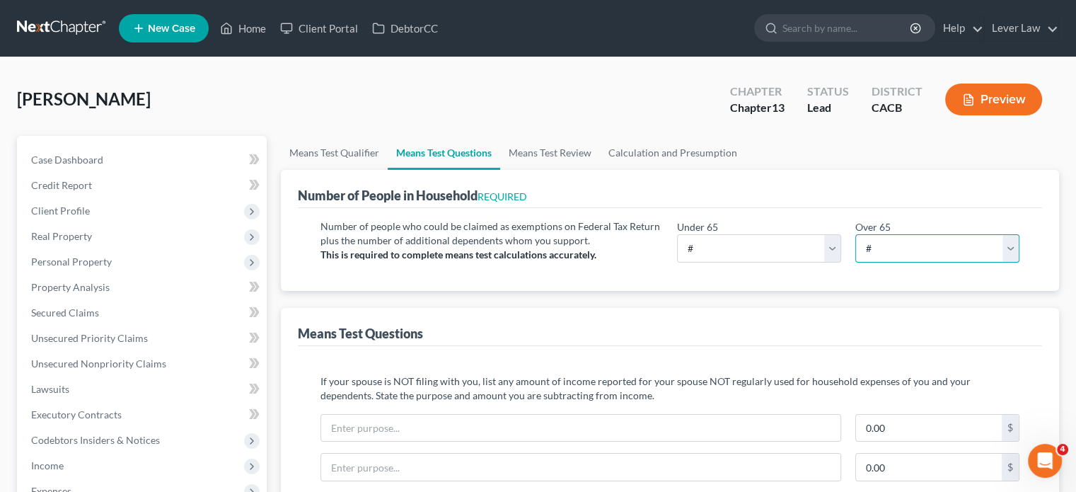
drag, startPoint x: 886, startPoint y: 237, endPoint x: 887, endPoint y: 260, distance: 22.7
click at [886, 237] on select "# 0 1 2 3 4 5 6 7 8 9 10" at bounding box center [938, 248] width 164 height 28
click at [856, 234] on select "# 0 1 2 3 4 5 6 7 8 9 10" at bounding box center [938, 248] width 164 height 28
click at [926, 239] on select "# 0 1 2 3 4 5 6 7 8 9 10" at bounding box center [938, 248] width 164 height 28
select select "0"
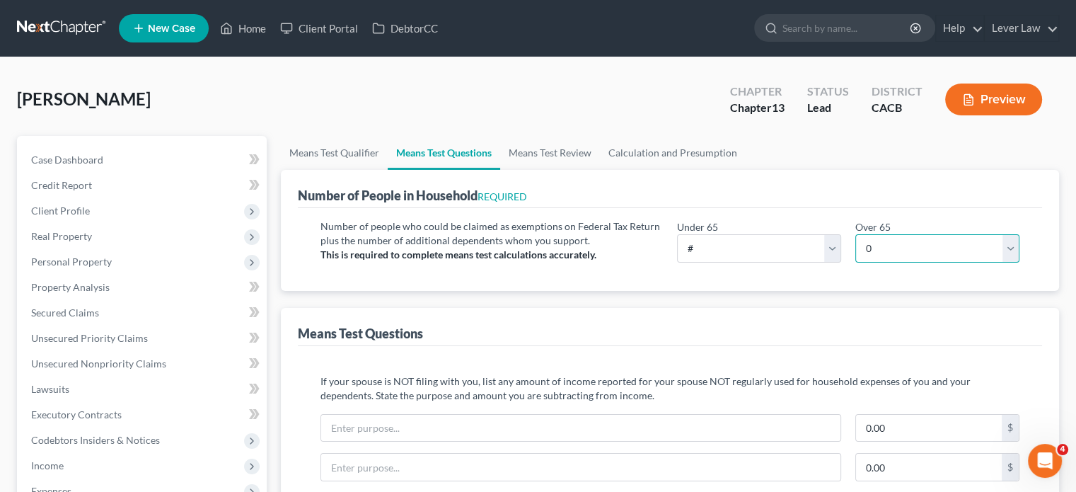
click at [856, 234] on select "# 0 1 2 3 4 5 6 7 8 9 10" at bounding box center [938, 248] width 164 height 28
drag, startPoint x: 773, startPoint y: 247, endPoint x: 771, endPoint y: 260, distance: 12.8
click at [773, 251] on select "# 0 1 2 3 4 5 6 7 8 9 10" at bounding box center [759, 248] width 164 height 28
select select "1"
click at [677, 234] on select "# 0 1 2 3 4 5 6 7 8 9 10" at bounding box center [759, 248] width 164 height 28
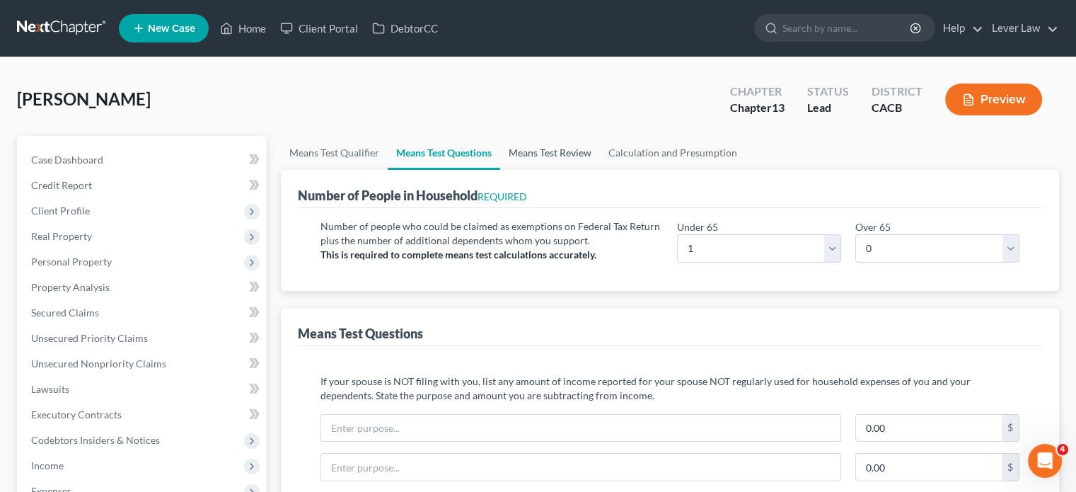
click at [568, 149] on link "Means Test Review" at bounding box center [550, 153] width 100 height 34
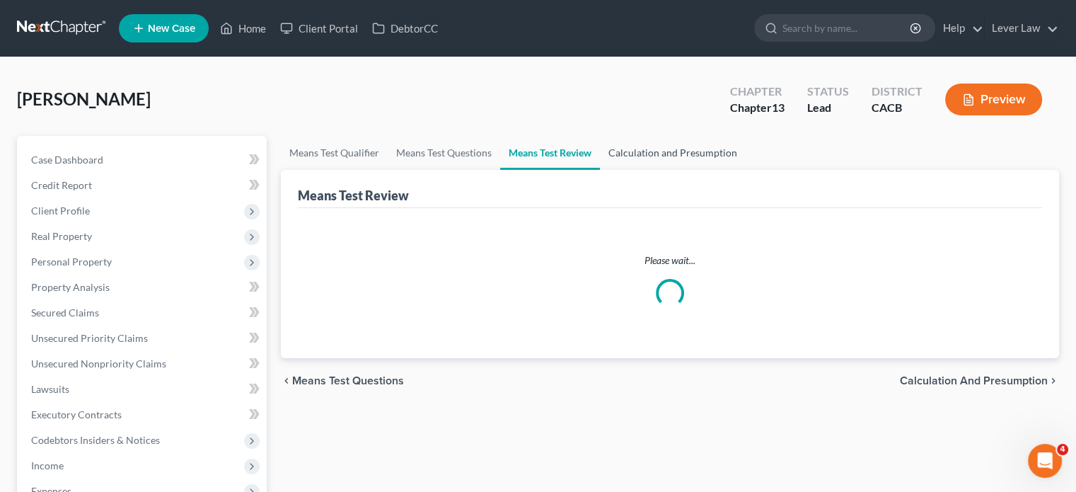
click at [692, 154] on link "Calculation and Presumption" at bounding box center [673, 153] width 146 height 34
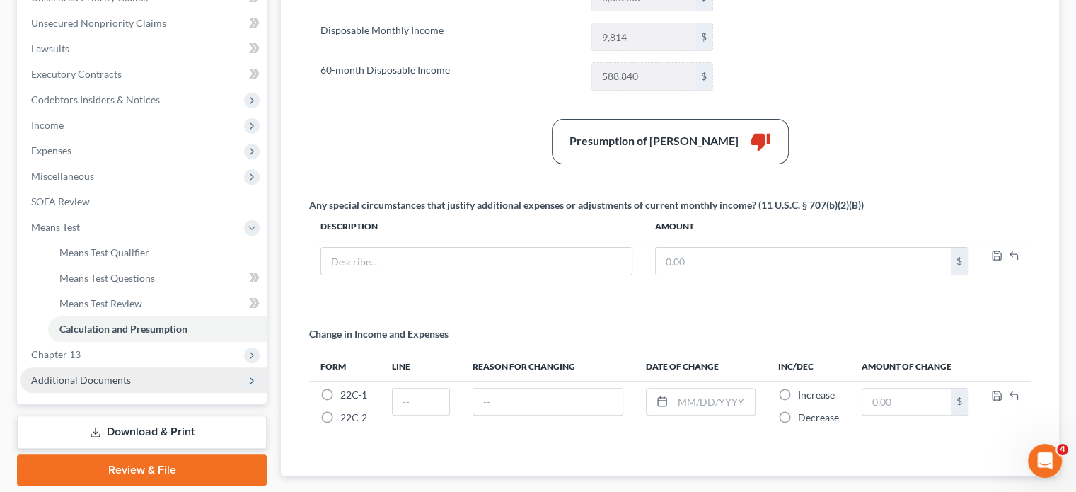
scroll to position [354, 0]
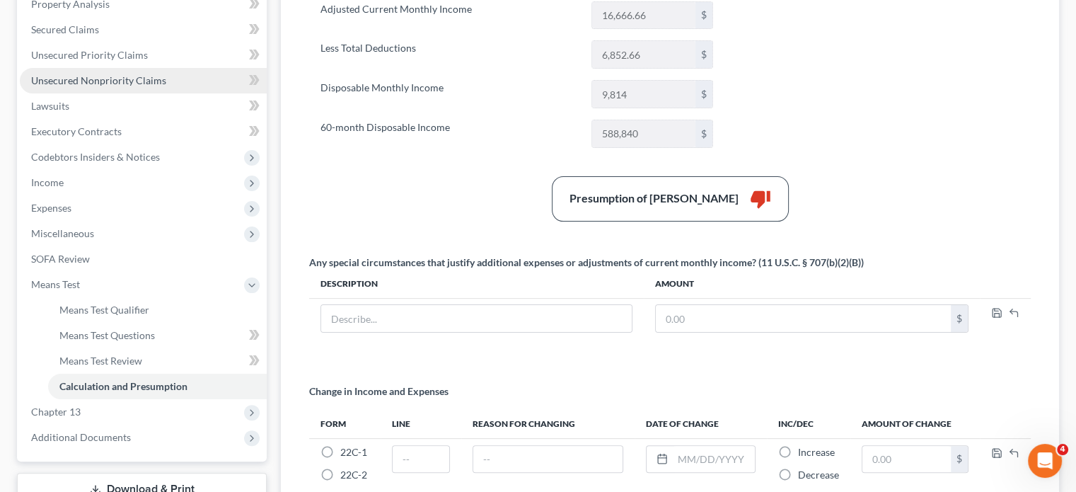
click at [103, 85] on span "Unsecured Nonpriority Claims" at bounding box center [98, 80] width 135 height 12
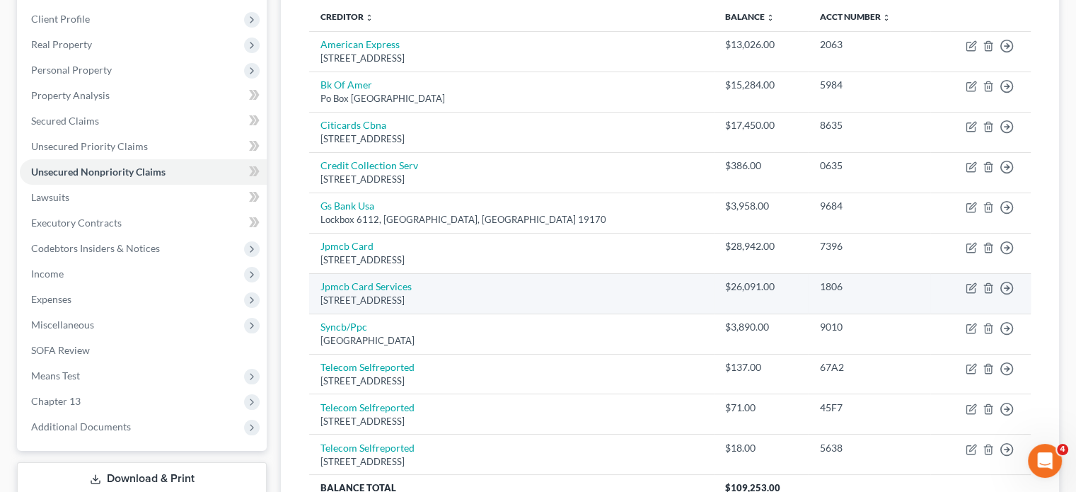
scroll to position [212, 0]
